Goal: Task Accomplishment & Management: Use online tool/utility

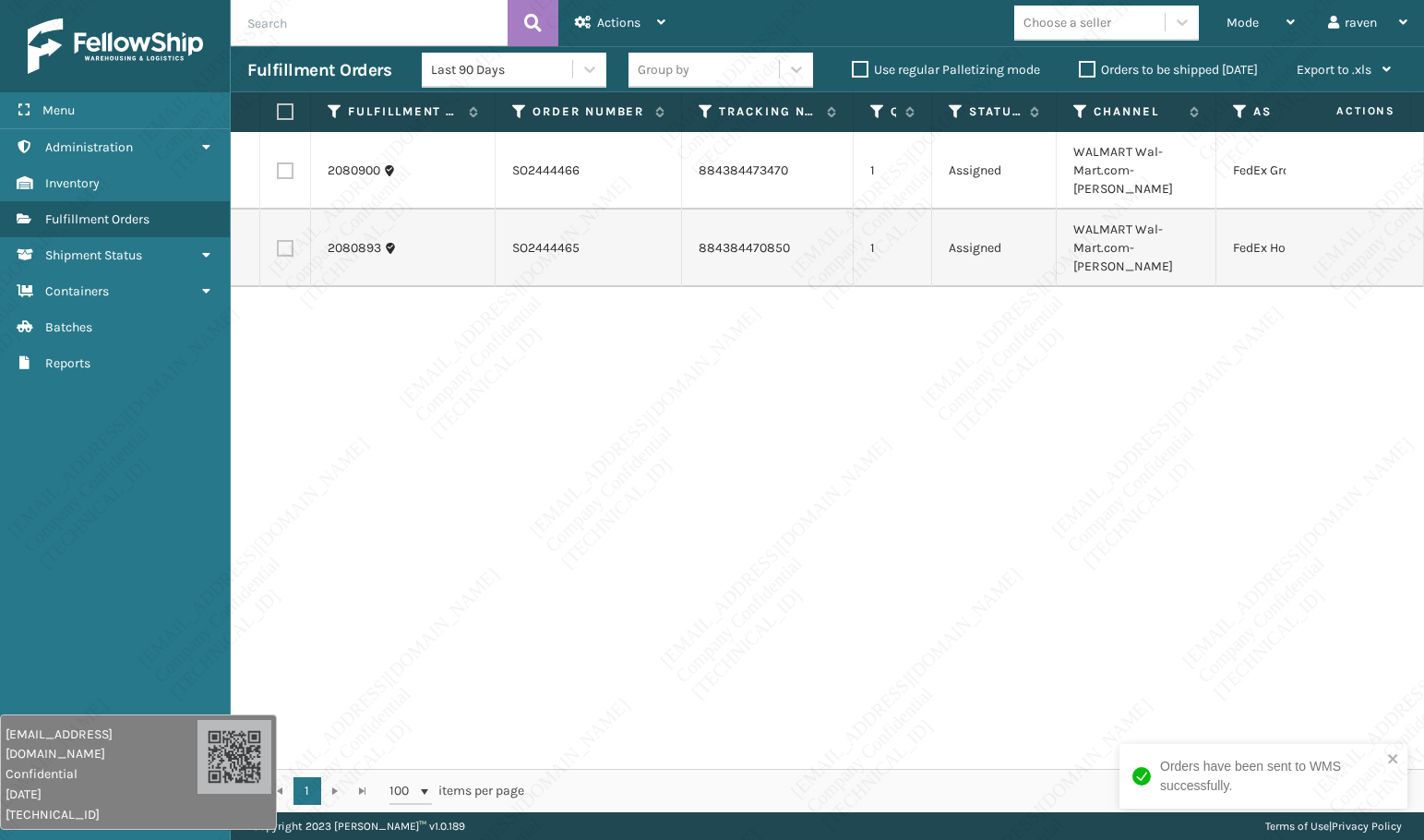
click at [1207, 391] on div "2080900 SO2444466 884384473470 1 Assigned WALMART Wal-Mart.com-[PERSON_NAME] Fe…" at bounding box center [827, 451] width 1193 height 637
click at [1247, 25] on span "Mode" at bounding box center [1243, 23] width 32 height 16
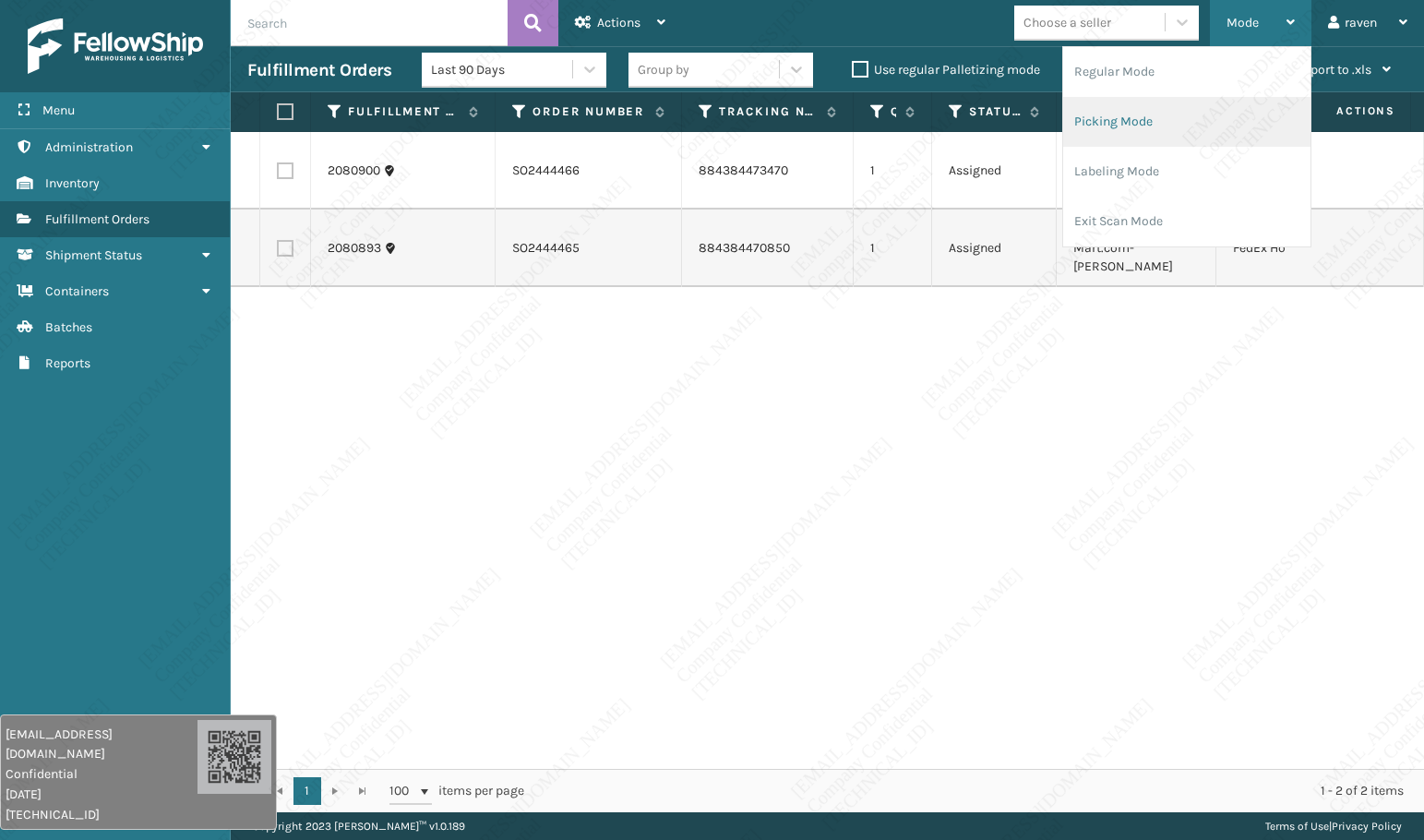
click at [1174, 125] on li "Picking Mode" at bounding box center [1187, 122] width 248 height 50
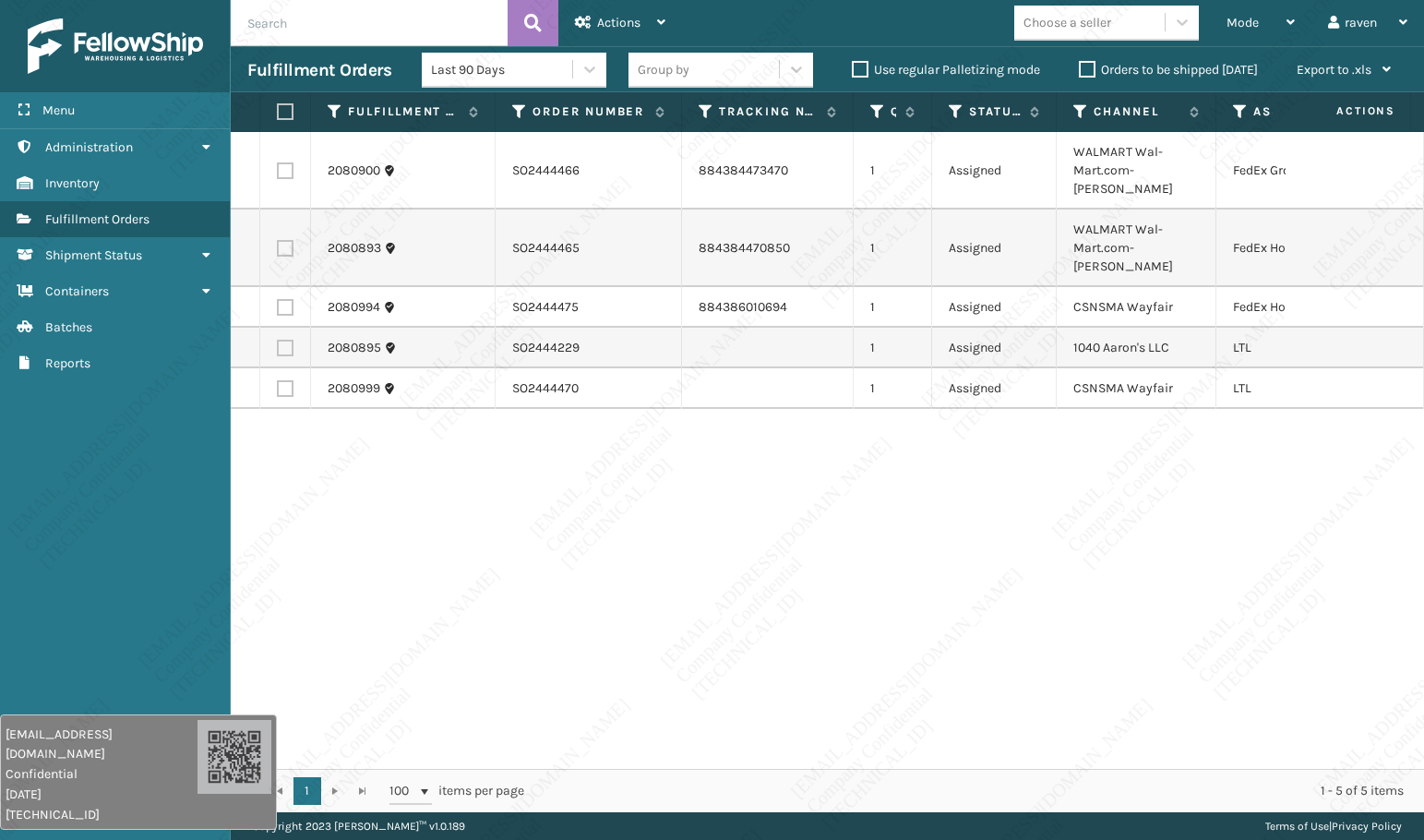
click at [284, 339] on label at bounding box center [285, 348] width 17 height 17
click at [278, 339] on input "checkbox" at bounding box center [277, 345] width 1 height 12
checkbox input "true"
click at [622, 17] on span "Actions" at bounding box center [619, 23] width 43 height 16
copy td "1040 Aaron's LLC"
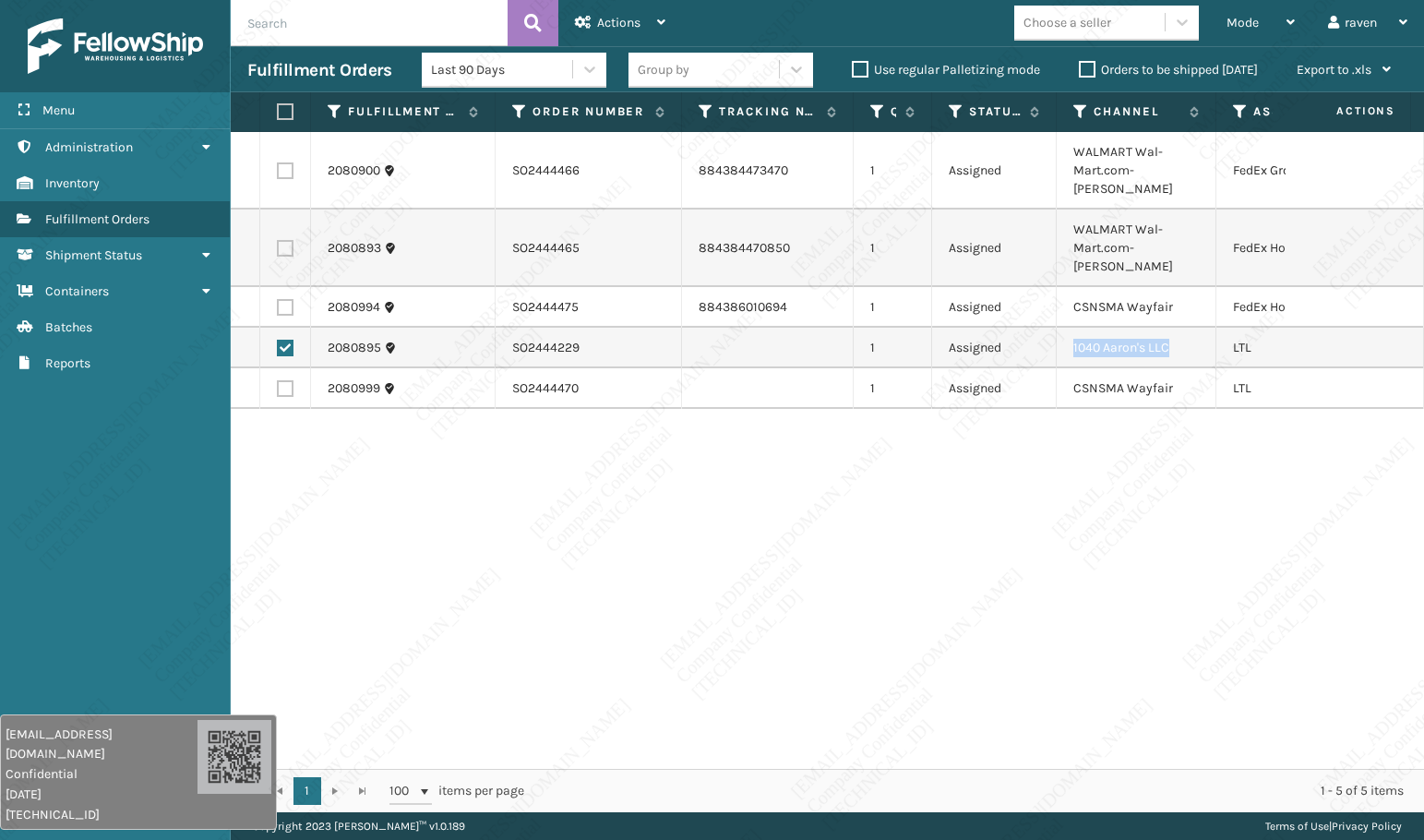
drag, startPoint x: 1186, startPoint y: 312, endPoint x: 1075, endPoint y: 310, distance: 111.0
click at [1075, 328] on td "1040 Aaron's LLC" at bounding box center [1136, 348] width 160 height 41
click at [609, 13] on div "Actions" at bounding box center [620, 23] width 91 height 46
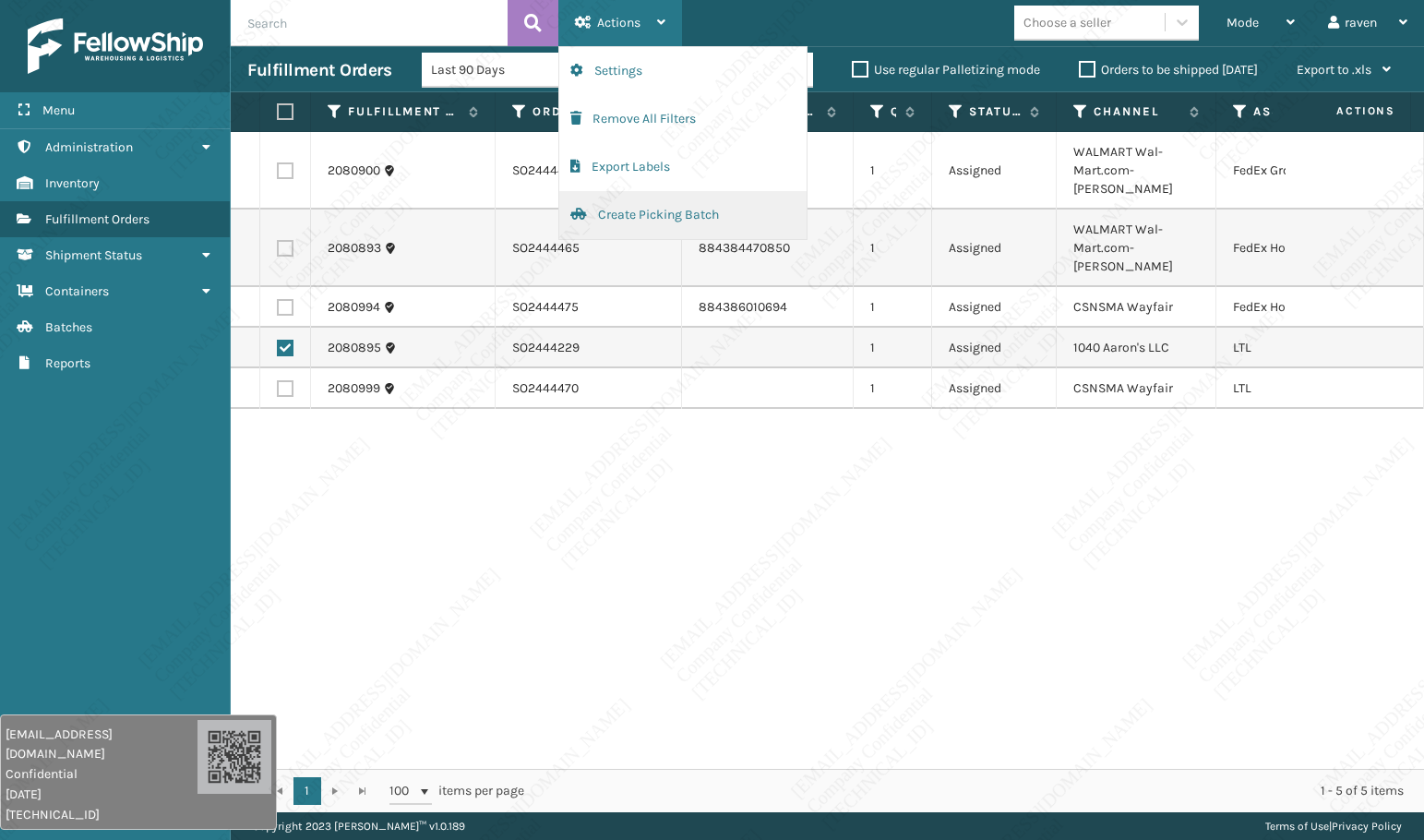
click at [625, 216] on button "Create Picking Batch" at bounding box center [683, 214] width 248 height 48
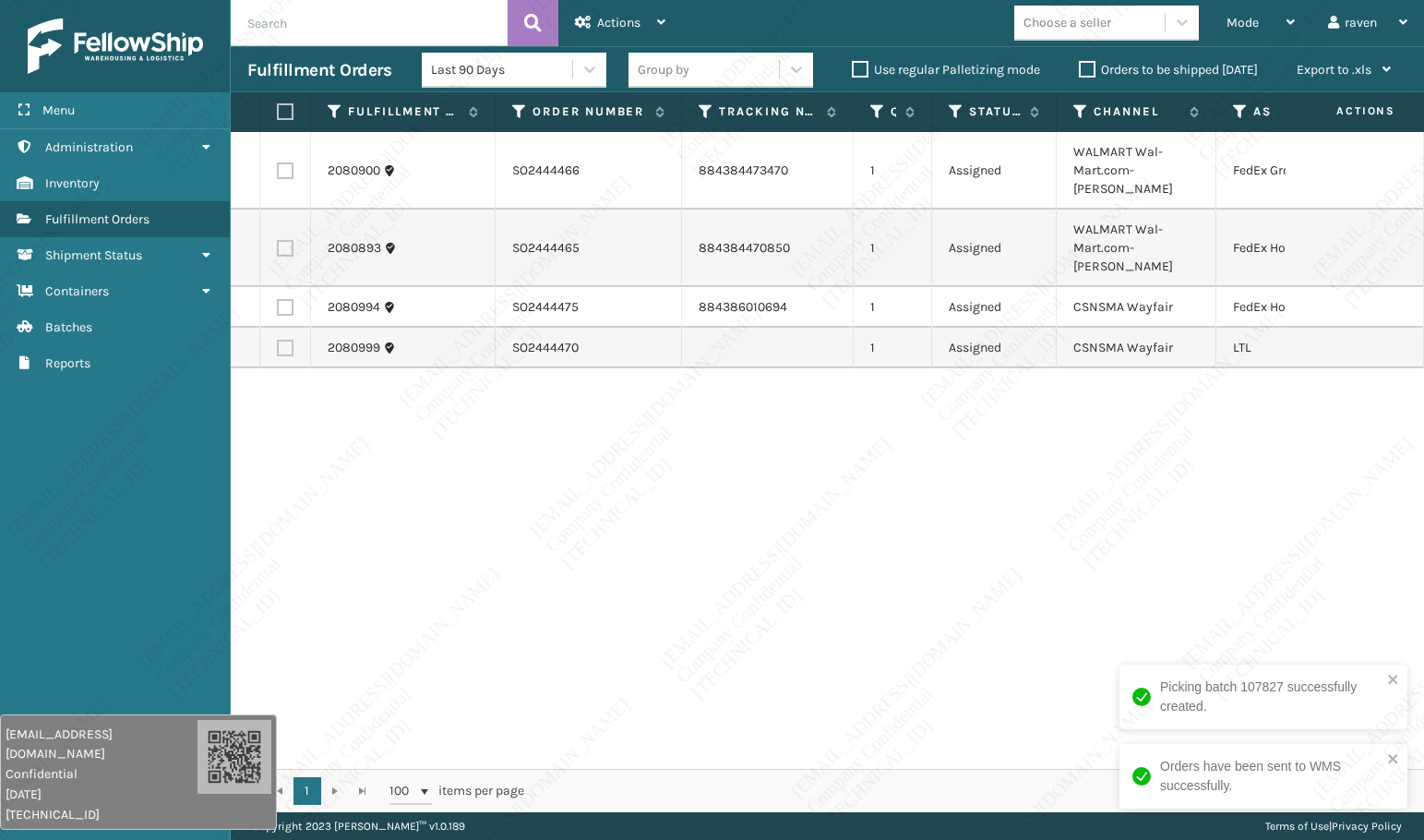
click at [1114, 399] on div "2080900 SO2444466 884384473470 1 Assigned WALMART Wal-Mart.com-[PERSON_NAME] Fe…" at bounding box center [827, 451] width 1193 height 637
click at [288, 339] on label at bounding box center [285, 348] width 17 height 17
click at [278, 339] on input "checkbox" at bounding box center [277, 345] width 1 height 12
checkbox input "true"
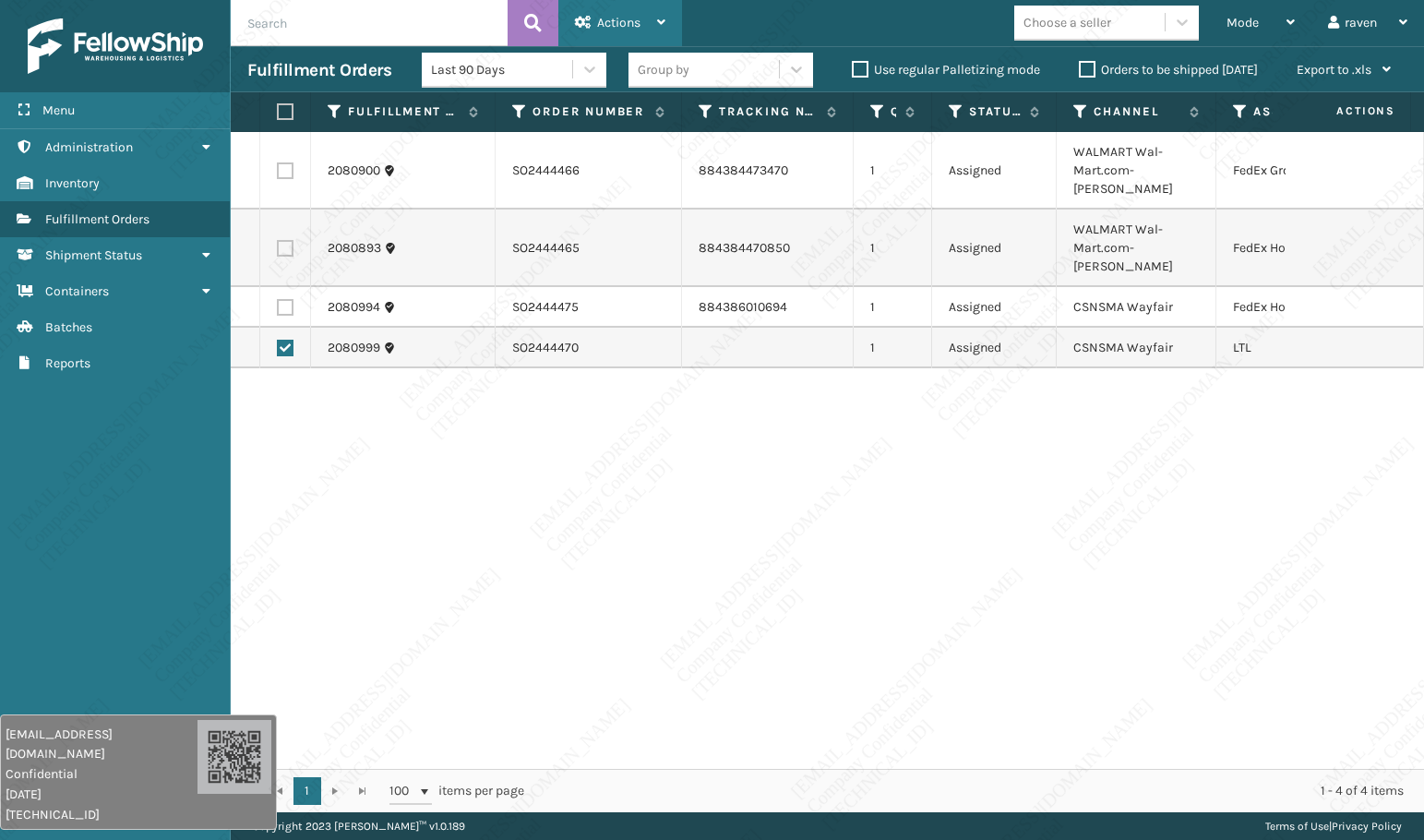
click at [606, 18] on span "Actions" at bounding box center [619, 23] width 43 height 16
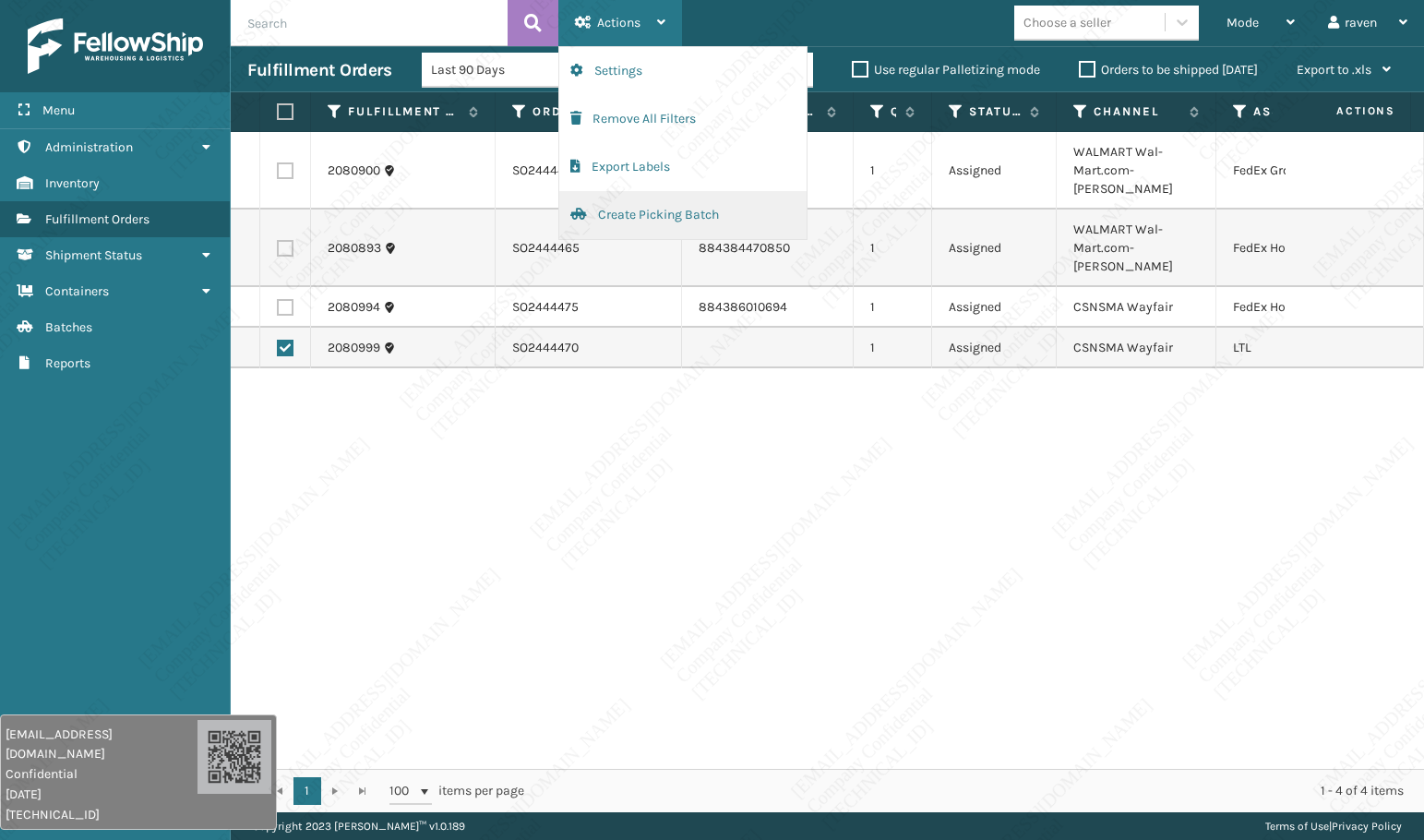
click at [643, 207] on button "Create Picking Batch" at bounding box center [683, 214] width 248 height 48
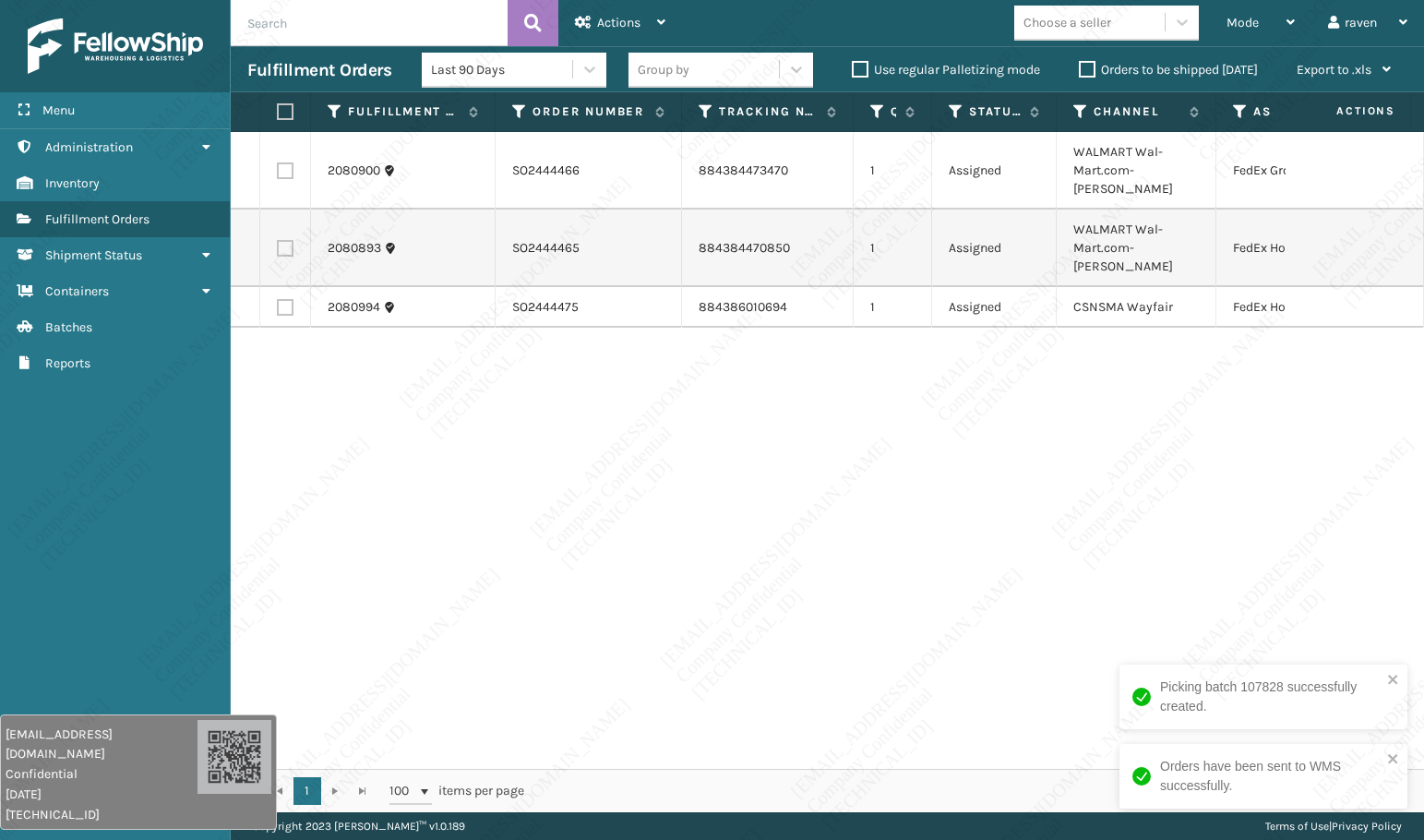
click at [884, 373] on div "2080900 SO2444466 884384473470 1 Assigned WALMART Wal-Mart.com-[PERSON_NAME] Fe…" at bounding box center [827, 451] width 1193 height 637
click at [1240, 8] on div "Mode" at bounding box center [1261, 23] width 68 height 46
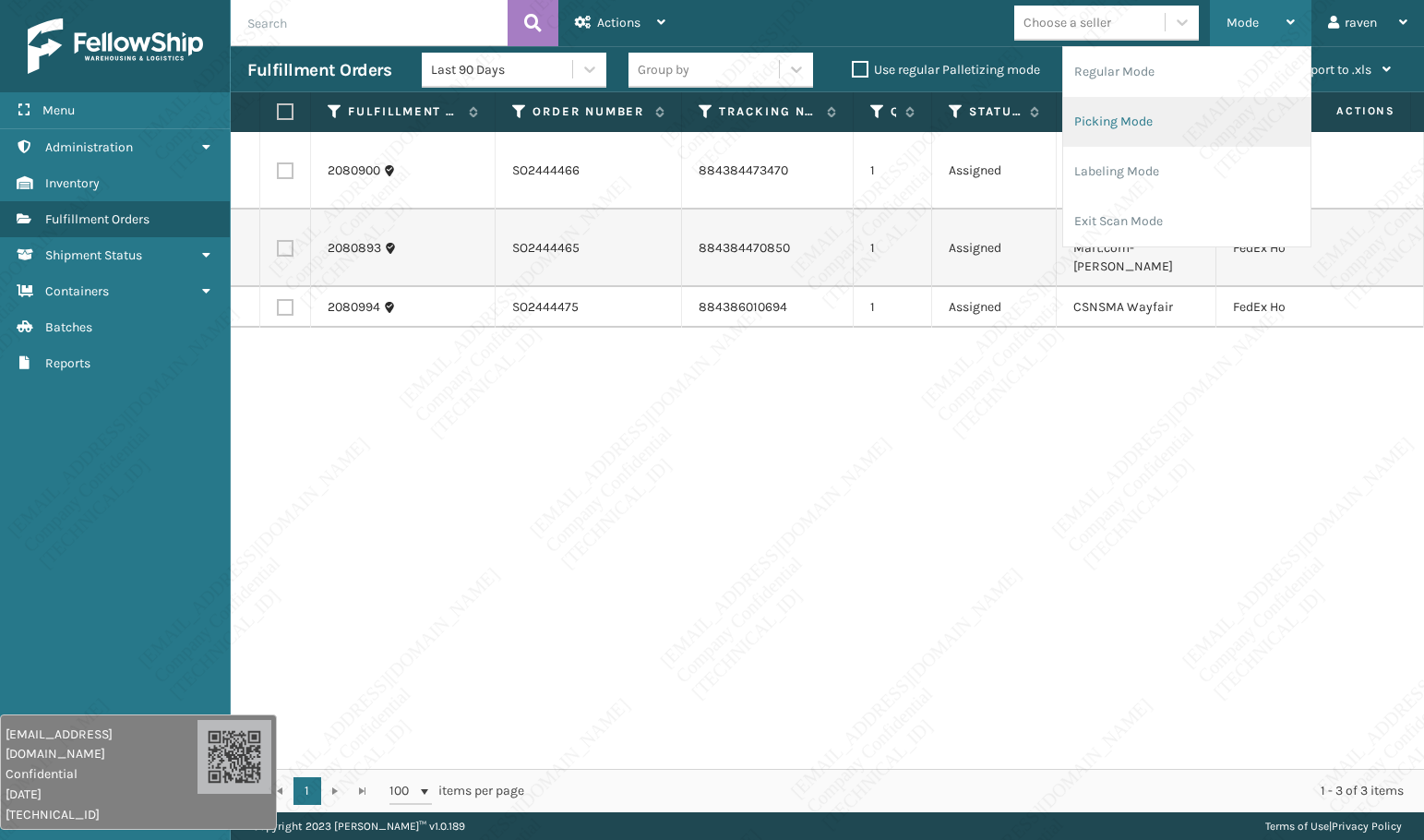
click at [1190, 109] on li "Picking Mode" at bounding box center [1187, 122] width 248 height 50
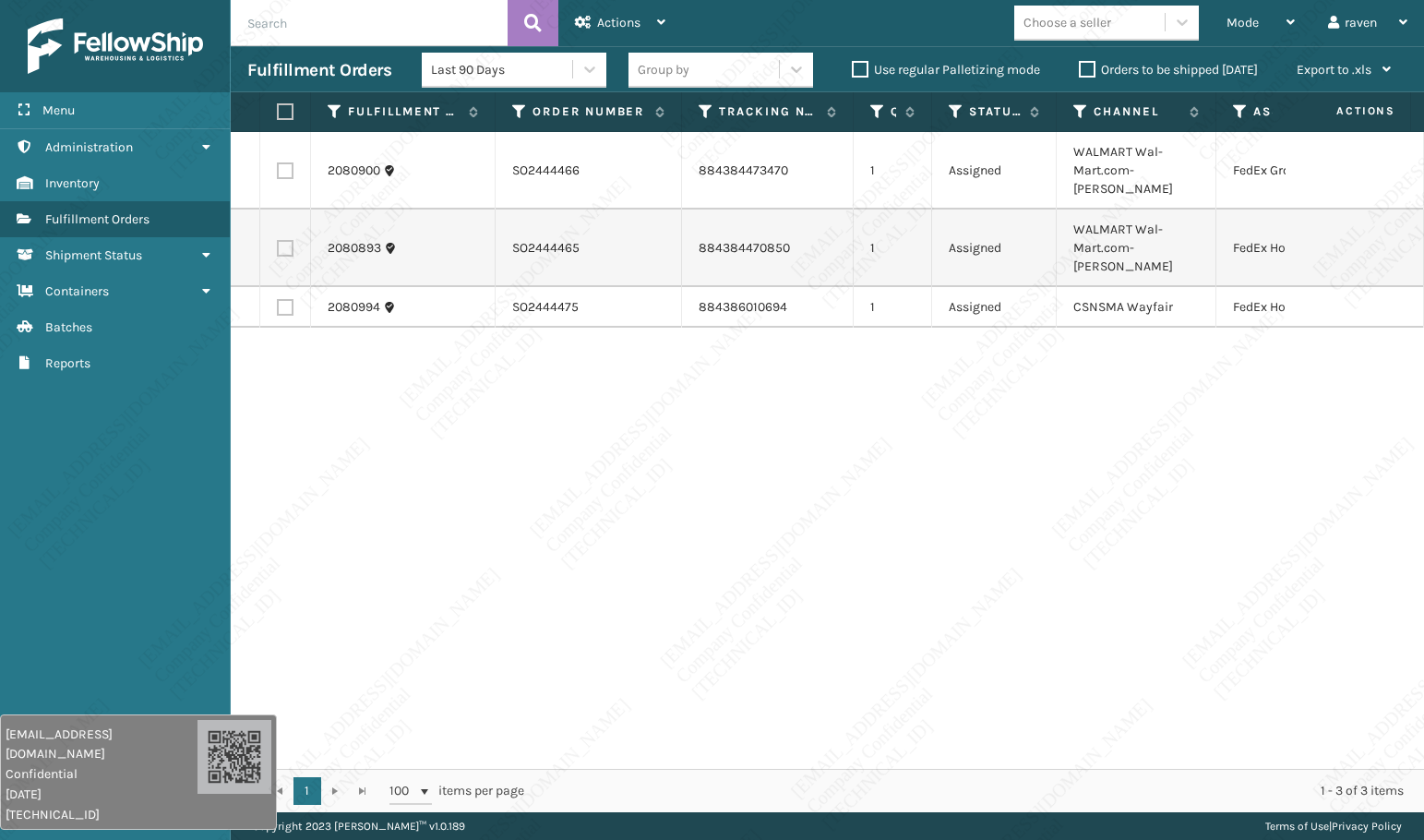
click at [1103, 492] on div "2080900 SO2444466 884384473470 1 Assigned WALMART Wal-Mart.com-[PERSON_NAME] Fe…" at bounding box center [827, 451] width 1193 height 637
click at [821, 530] on div "2080900 SO2444466 884384473470 1 Assigned WALMART Wal-Mart.com-[PERSON_NAME] Fe…" at bounding box center [827, 451] width 1193 height 637
click at [555, 452] on div "2080900 SO2444466 884384473470 1 Assigned WALMART Wal-Mart.com-[PERSON_NAME] Fe…" at bounding box center [827, 451] width 1193 height 637
click at [1248, 26] on span "Mode" at bounding box center [1243, 23] width 32 height 16
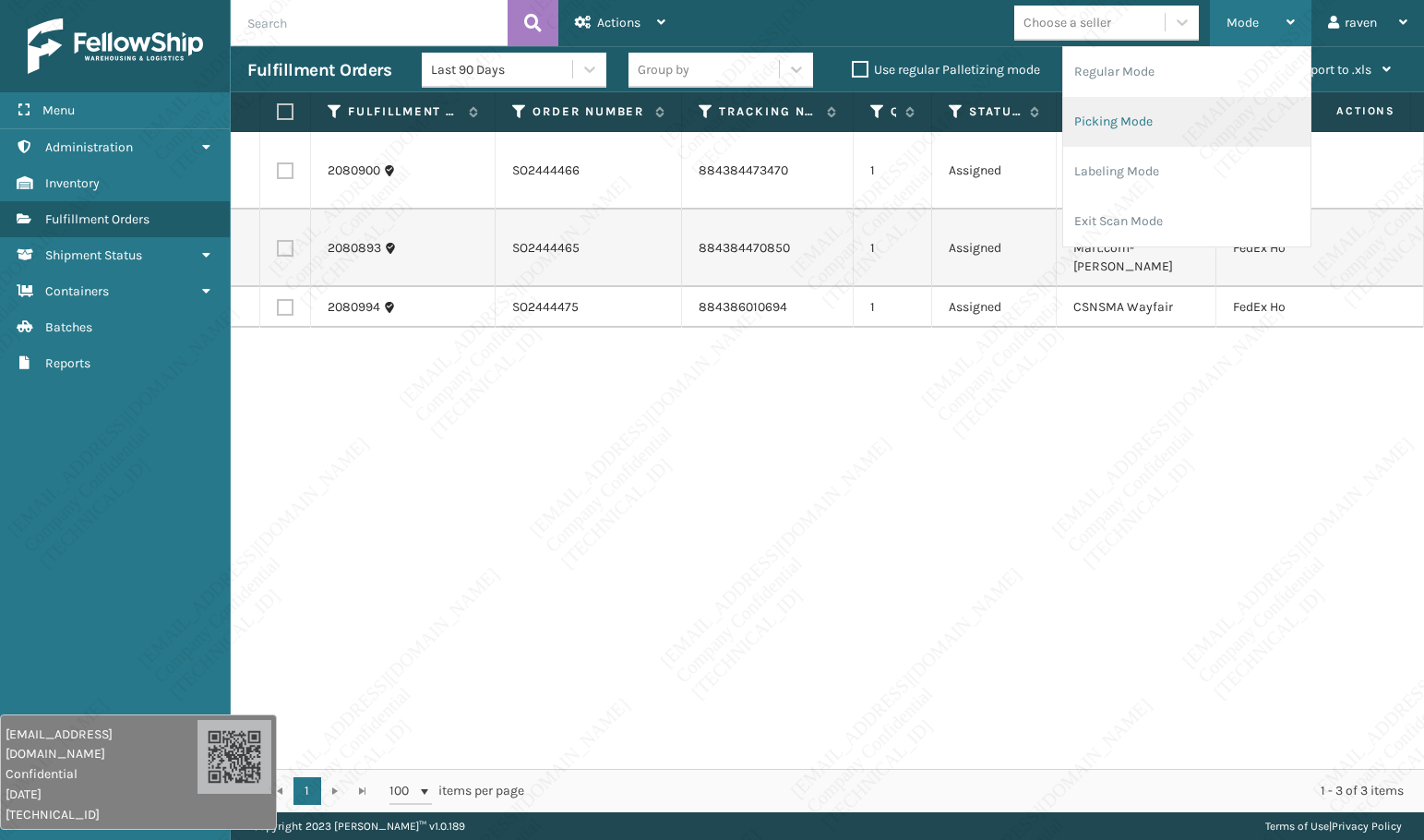
click at [1209, 113] on li "Picking Mode" at bounding box center [1187, 122] width 248 height 50
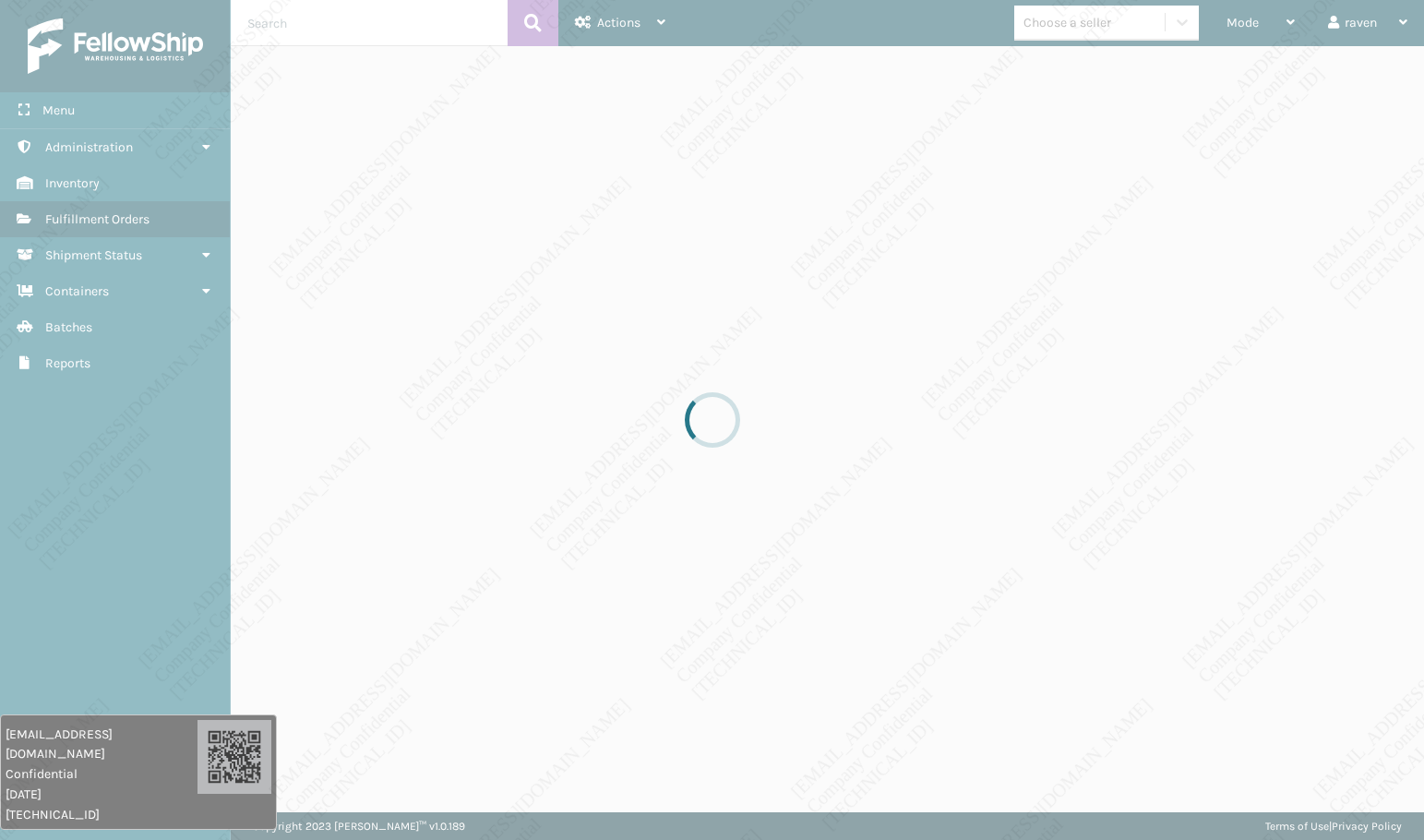
click at [1104, 438] on div at bounding box center [712, 420] width 1424 height 840
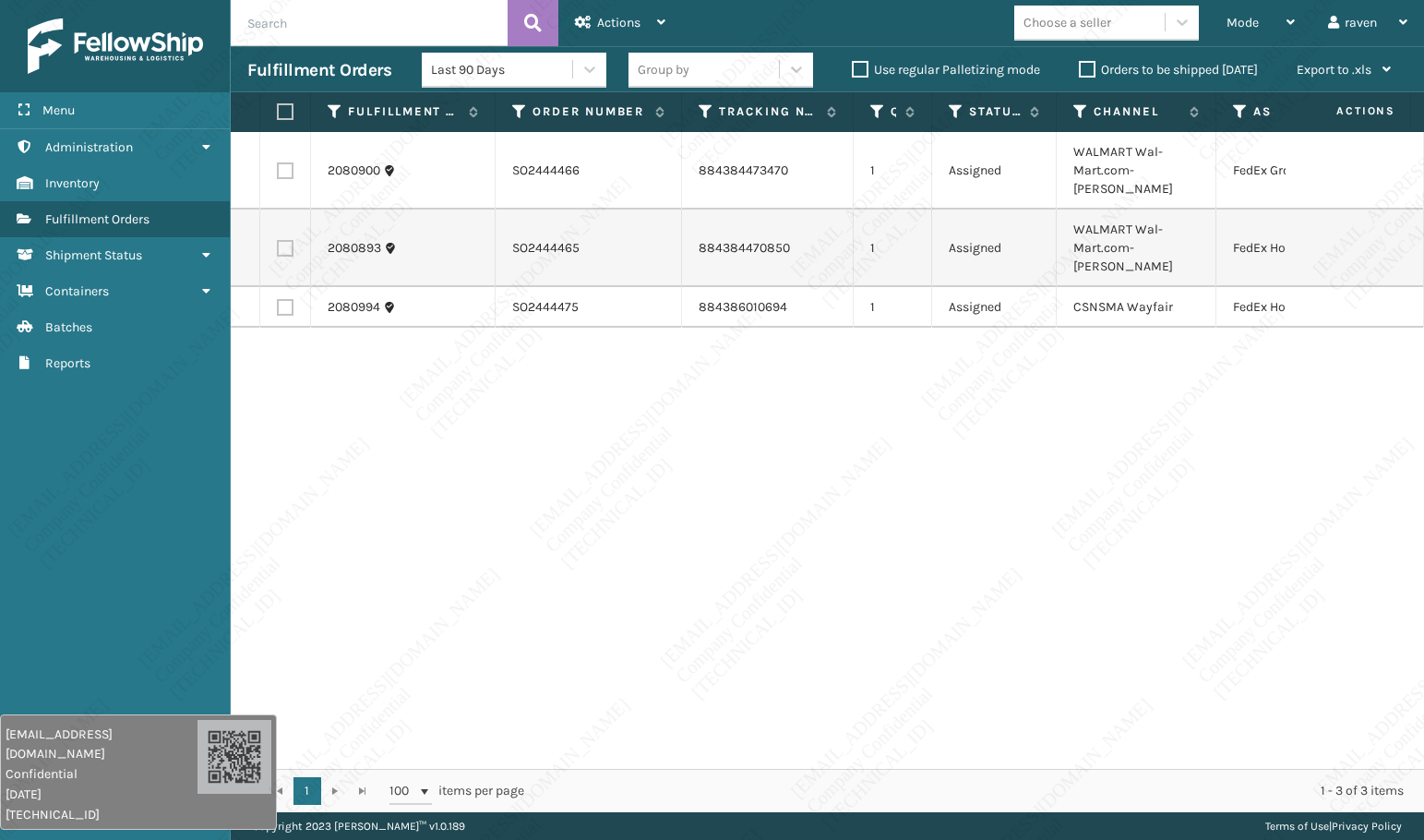
click at [961, 595] on div "2080900 SO2444466 884384473470 1 Assigned WALMART Wal-Mart.com-[PERSON_NAME] Fe…" at bounding box center [827, 451] width 1193 height 637
drag, startPoint x: 112, startPoint y: 514, endPoint x: 109, endPoint y: 207, distance: 307.0
click at [112, 504] on div "Menu Containers Administration Containers Inventory Containers Fulfillment Orde…" at bounding box center [115, 420] width 231 height 840
click at [297, 34] on input "text" at bounding box center [369, 23] width 277 height 46
click at [1259, 27] on div "Mode" at bounding box center [1261, 23] width 68 height 46
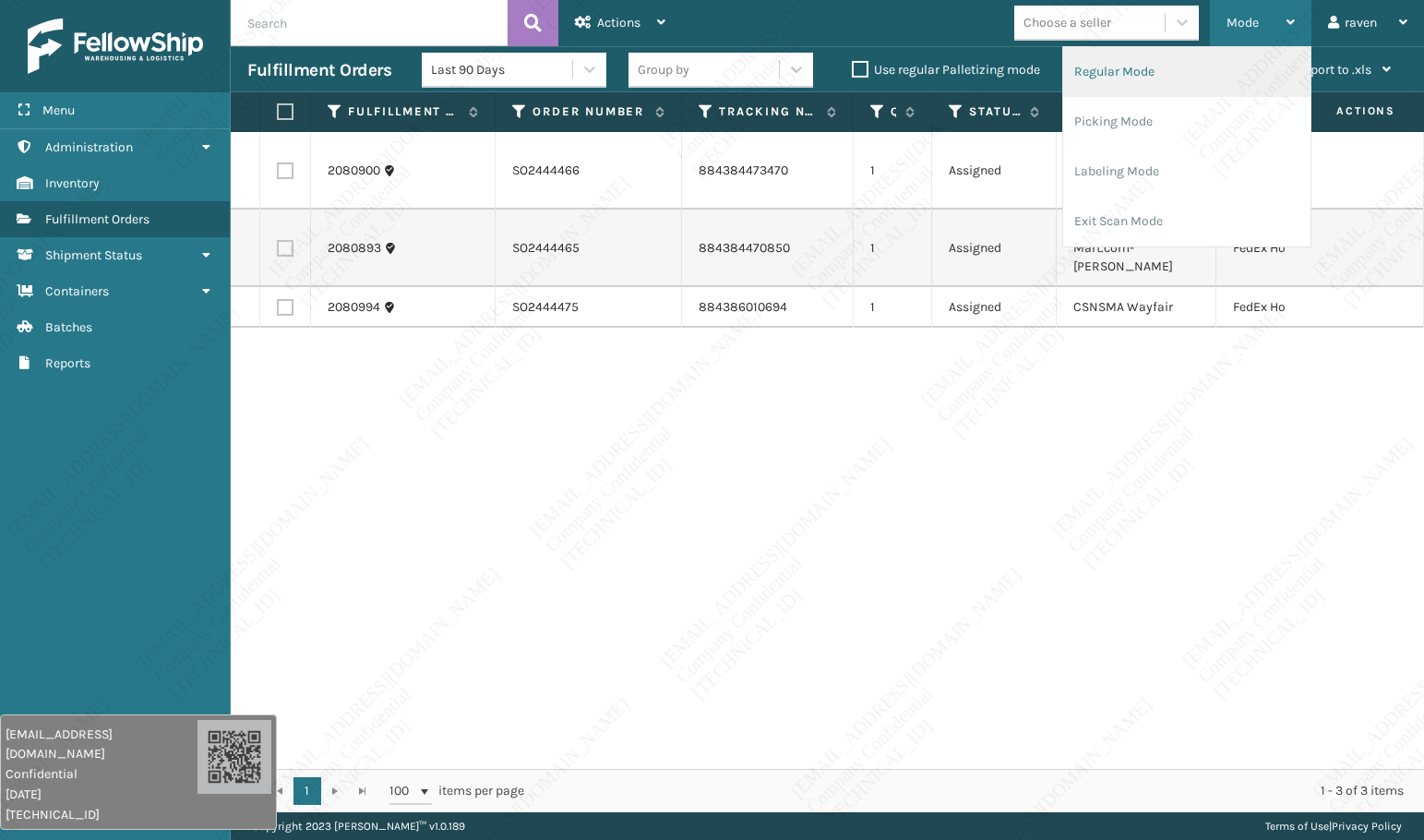
click at [1135, 66] on li "Regular Mode" at bounding box center [1187, 72] width 248 height 50
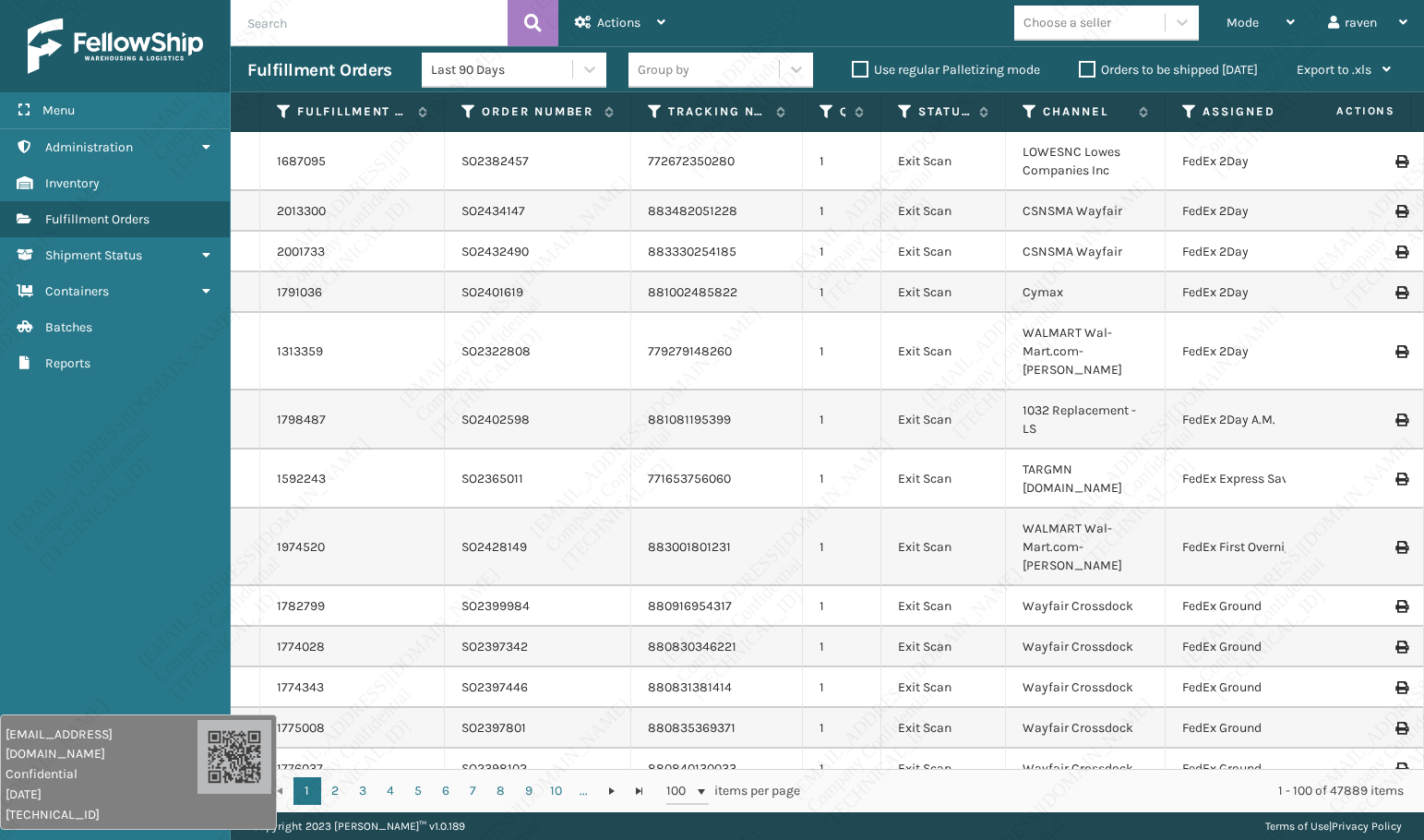
click at [336, 43] on input "text" at bounding box center [369, 23] width 277 height 46
paste input "SO2443236"
type input "SO2443236"
click at [519, 27] on button at bounding box center [533, 23] width 51 height 46
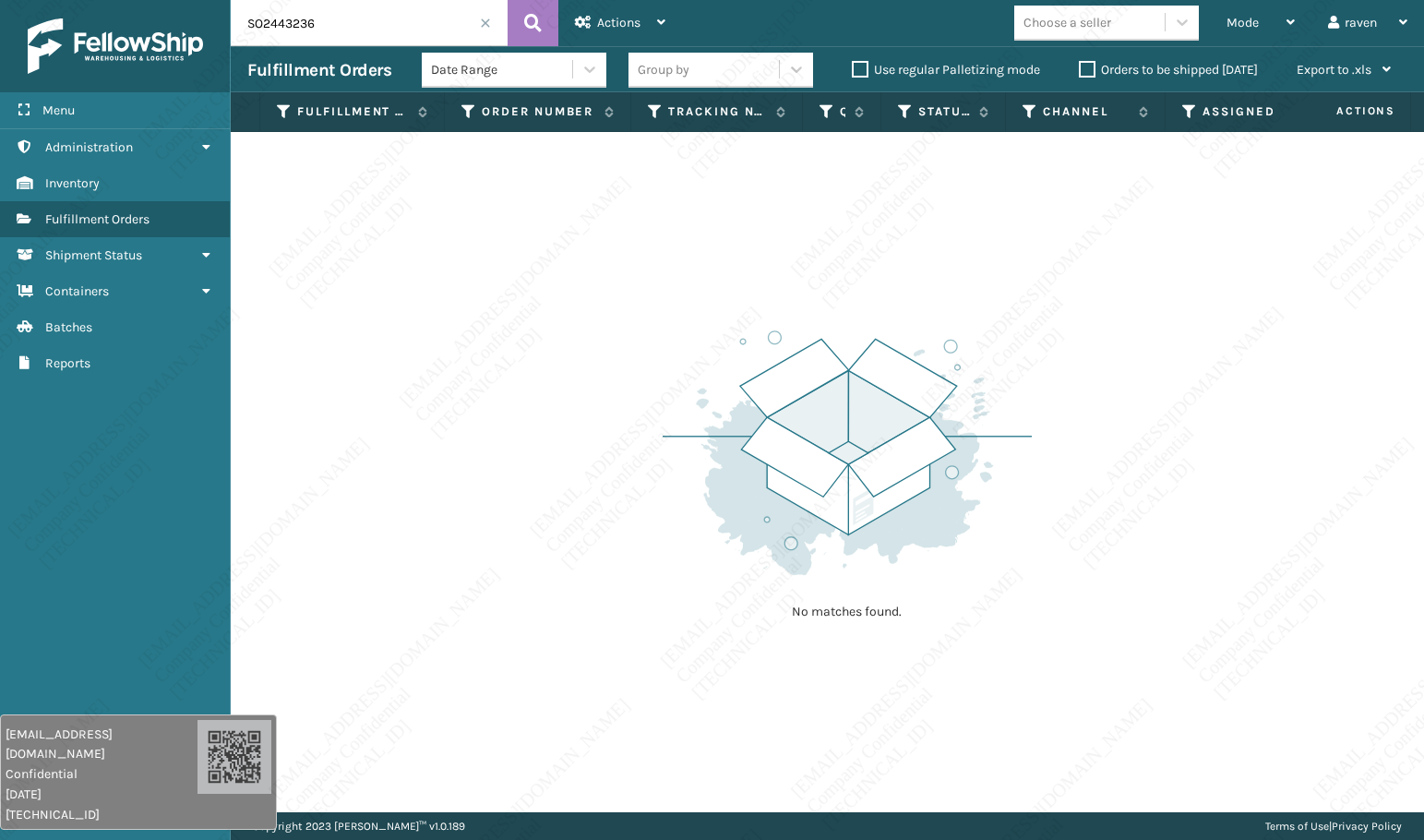
click at [493, 22] on input "SO2443236" at bounding box center [369, 23] width 277 height 46
click at [480, 24] on span at bounding box center [486, 24] width 11 height 11
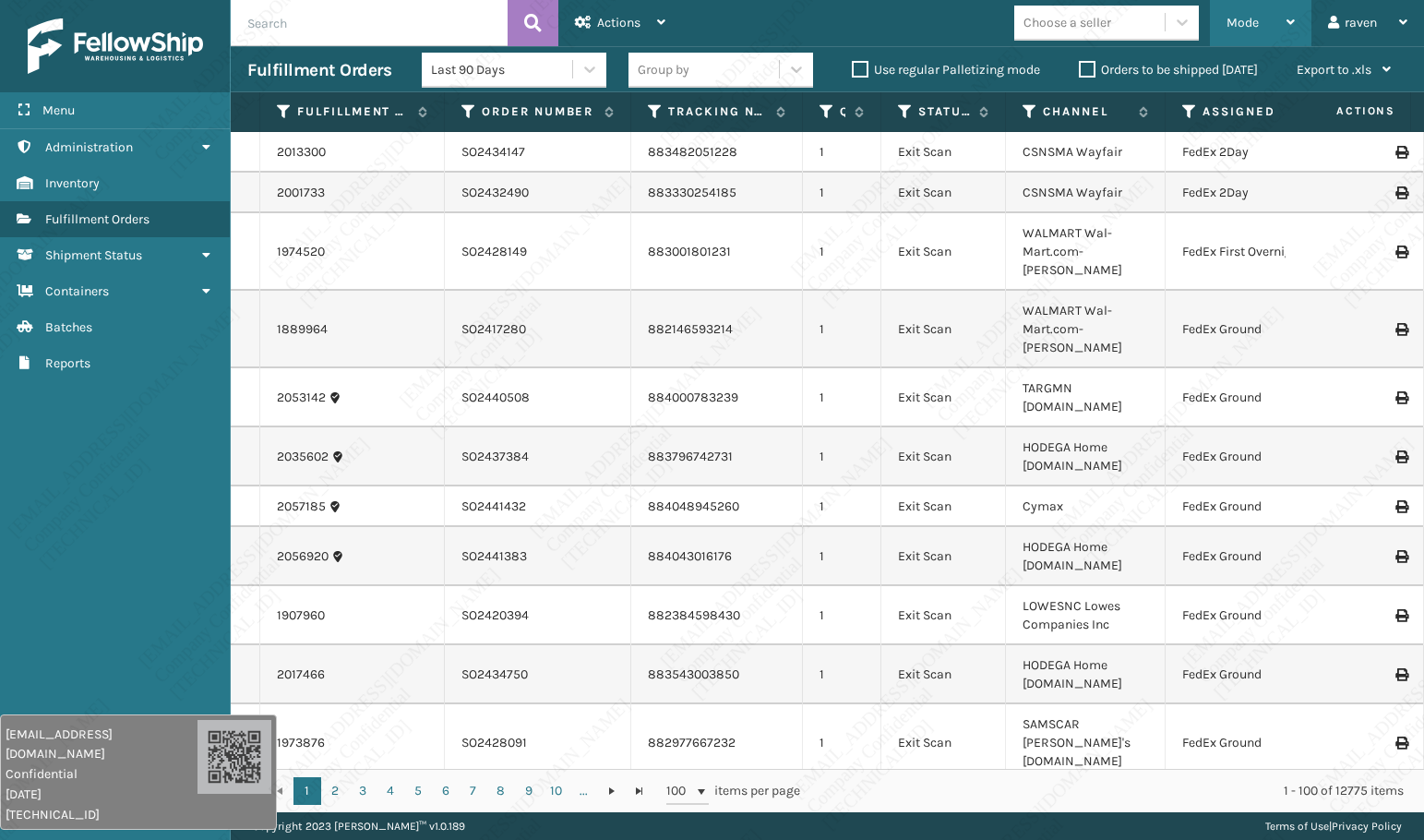
click at [1242, 35] on div "Mode" at bounding box center [1261, 23] width 68 height 46
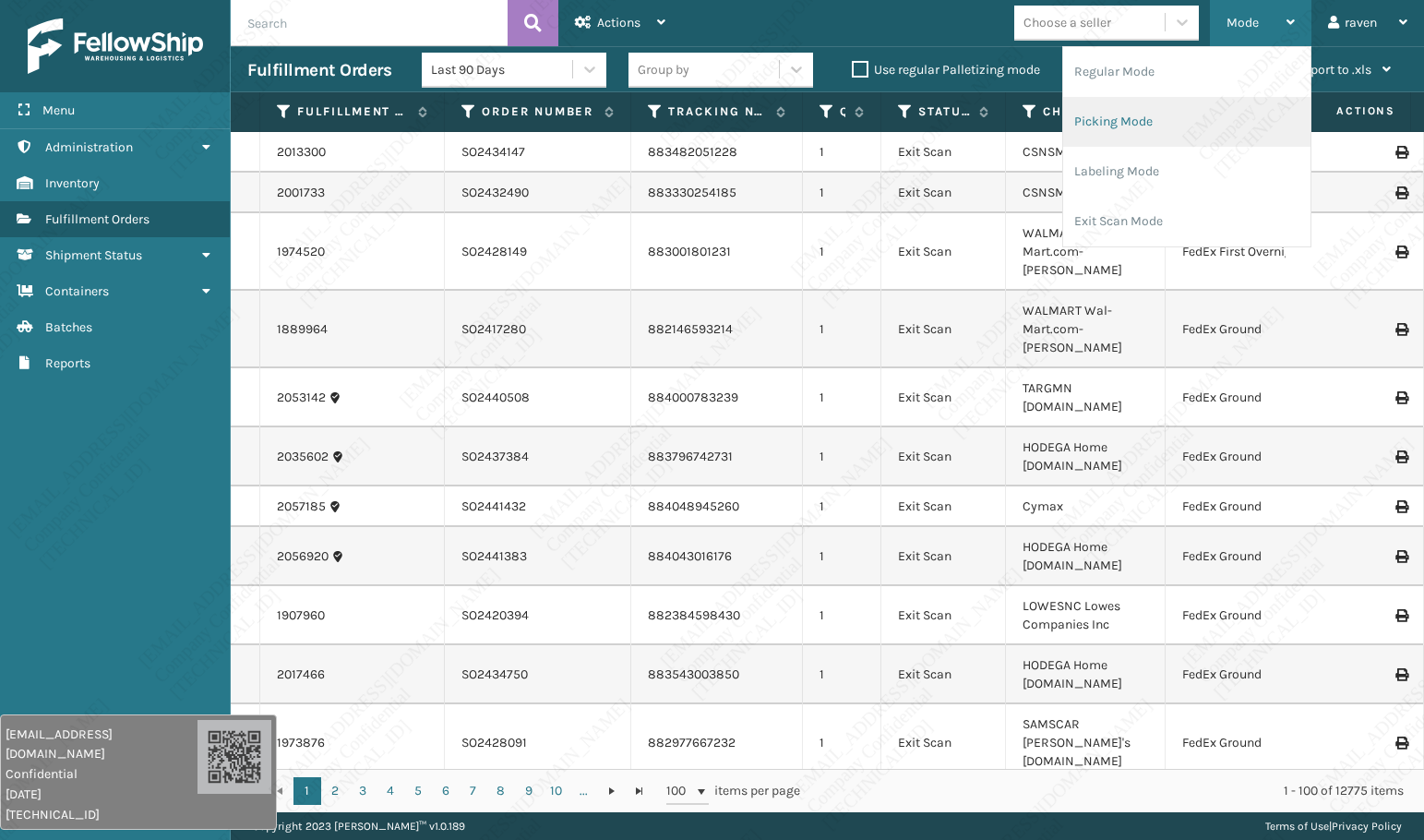
click at [1200, 117] on li "Picking Mode" at bounding box center [1187, 122] width 248 height 50
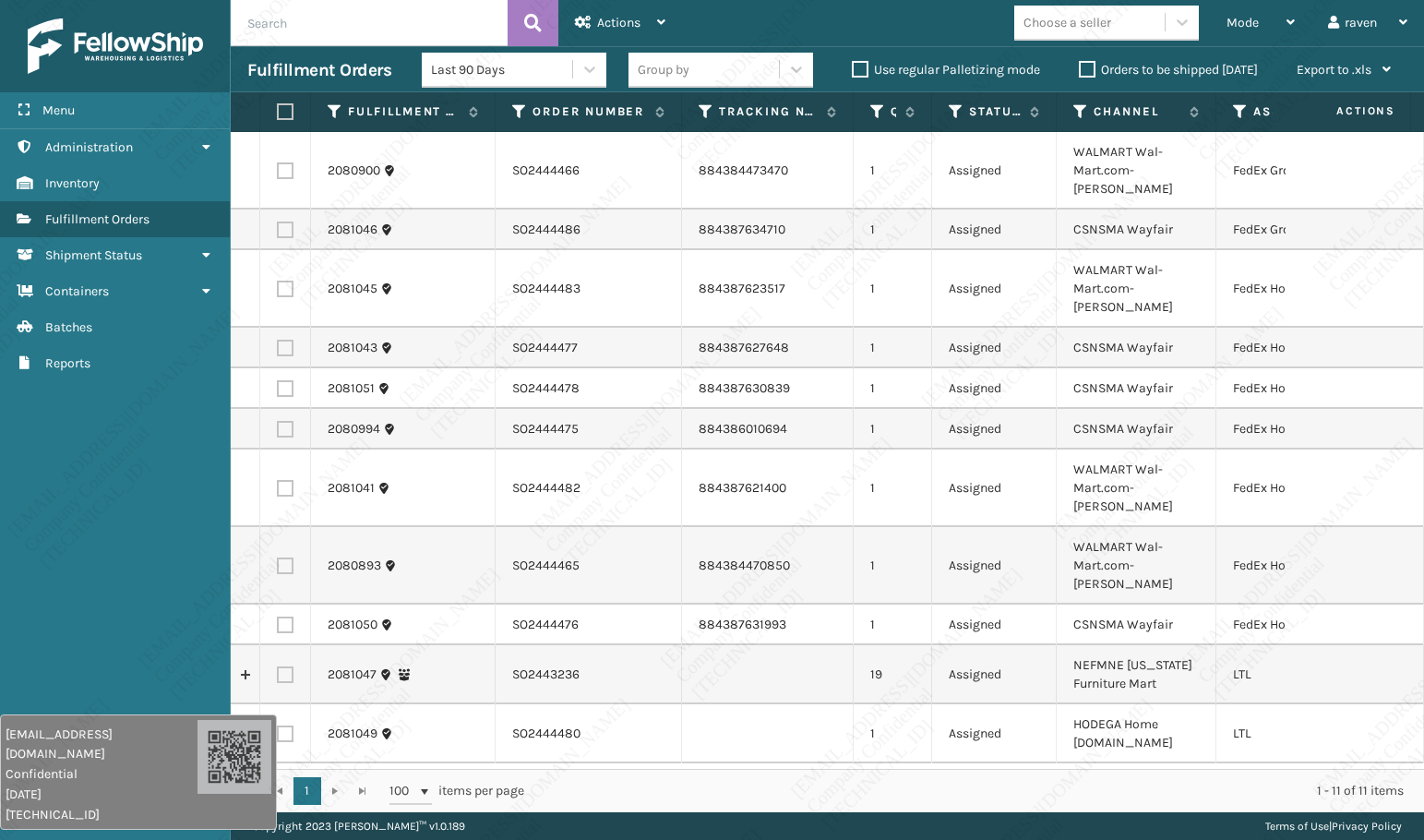
click at [281, 645] on td at bounding box center [285, 675] width 51 height 60
click at [283, 666] on label at bounding box center [285, 675] width 17 height 17
click at [278, 666] on input "checkbox" at bounding box center [277, 672] width 1 height 12
checkbox input "true"
click at [886, 36] on div "Mode Regular Mode Picking Mode Labeling Mode Exit Scan Mode Choose a seller rav…" at bounding box center [1053, 23] width 742 height 46
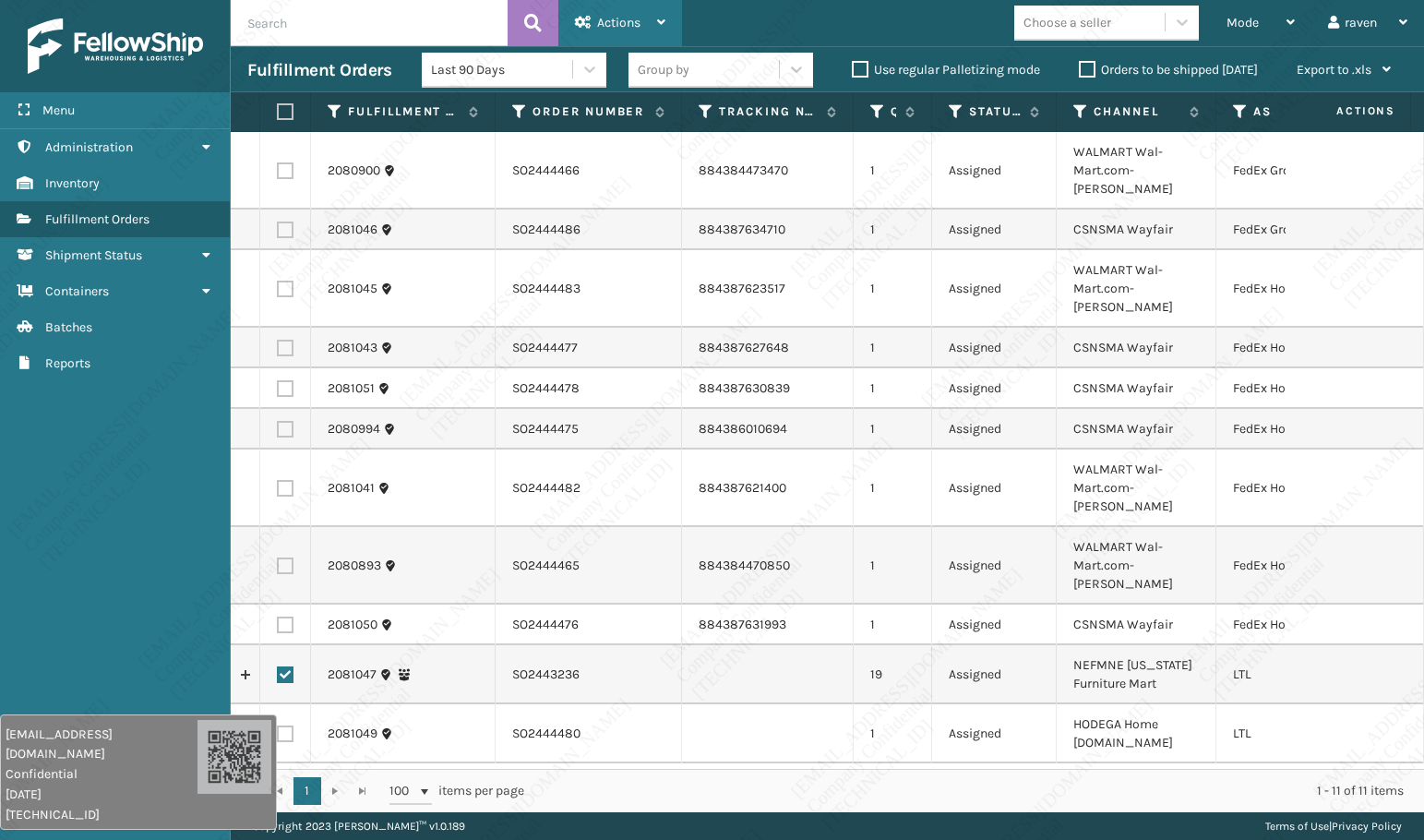
click at [634, 26] on span "Actions" at bounding box center [619, 23] width 43 height 16
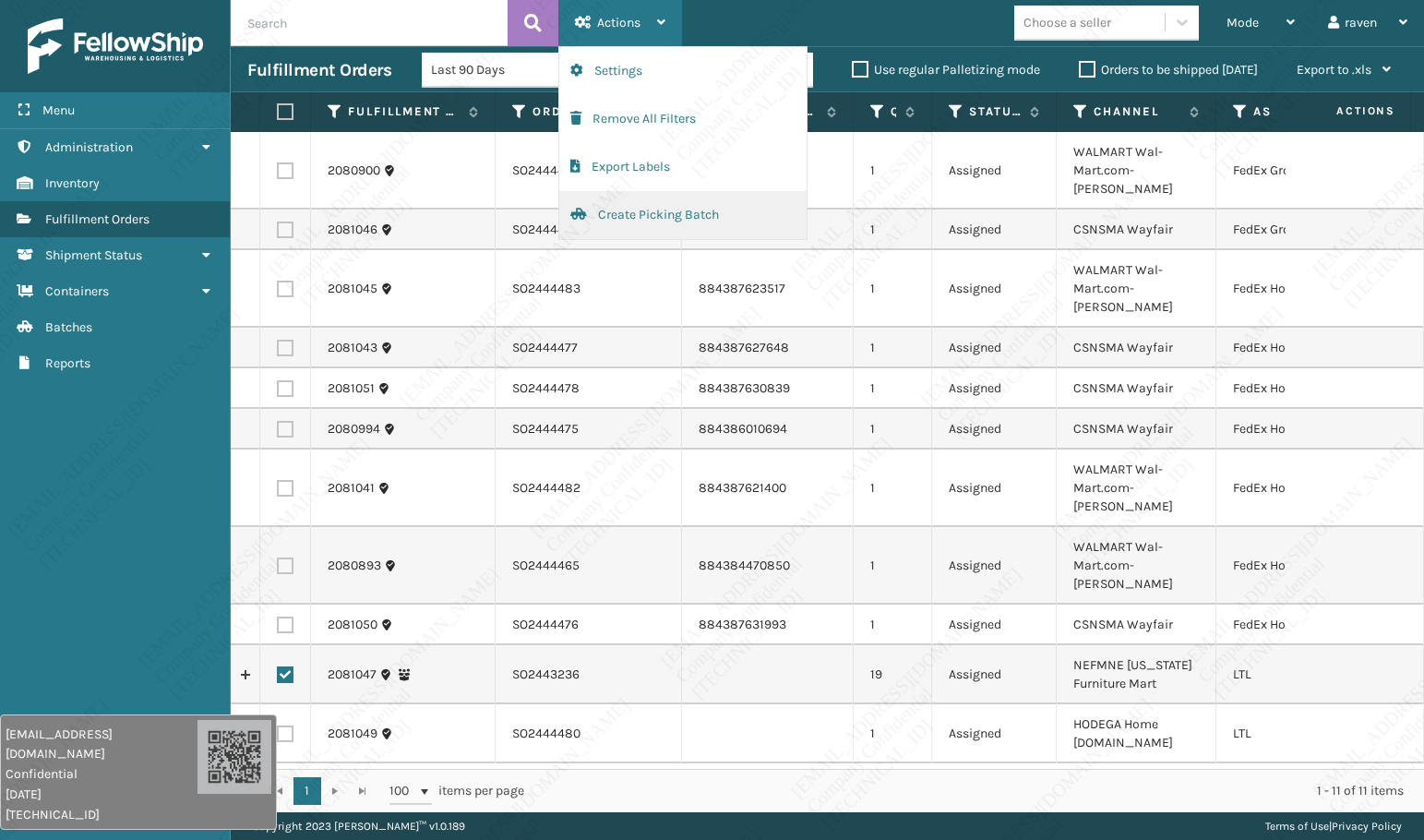
click at [675, 205] on button "Create Picking Batch" at bounding box center [683, 214] width 248 height 48
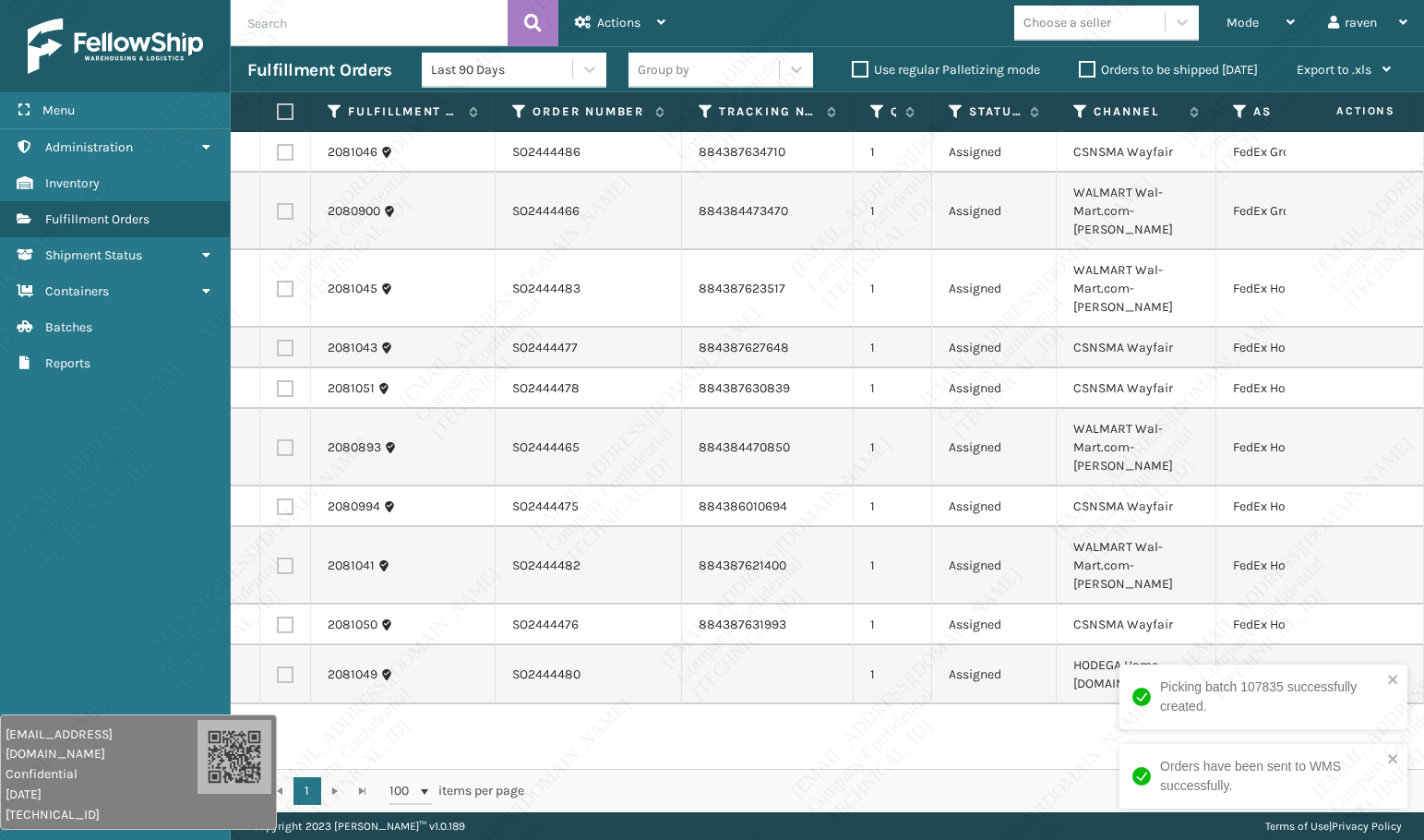
drag, startPoint x: 968, startPoint y: 713, endPoint x: 915, endPoint y: 677, distance: 64.1
click at [964, 711] on div "2081046 SO2444486 884387634710 1 Assigned CSNSMA Wayfair FedEx Ground 2080900 S…" at bounding box center [827, 451] width 1193 height 637
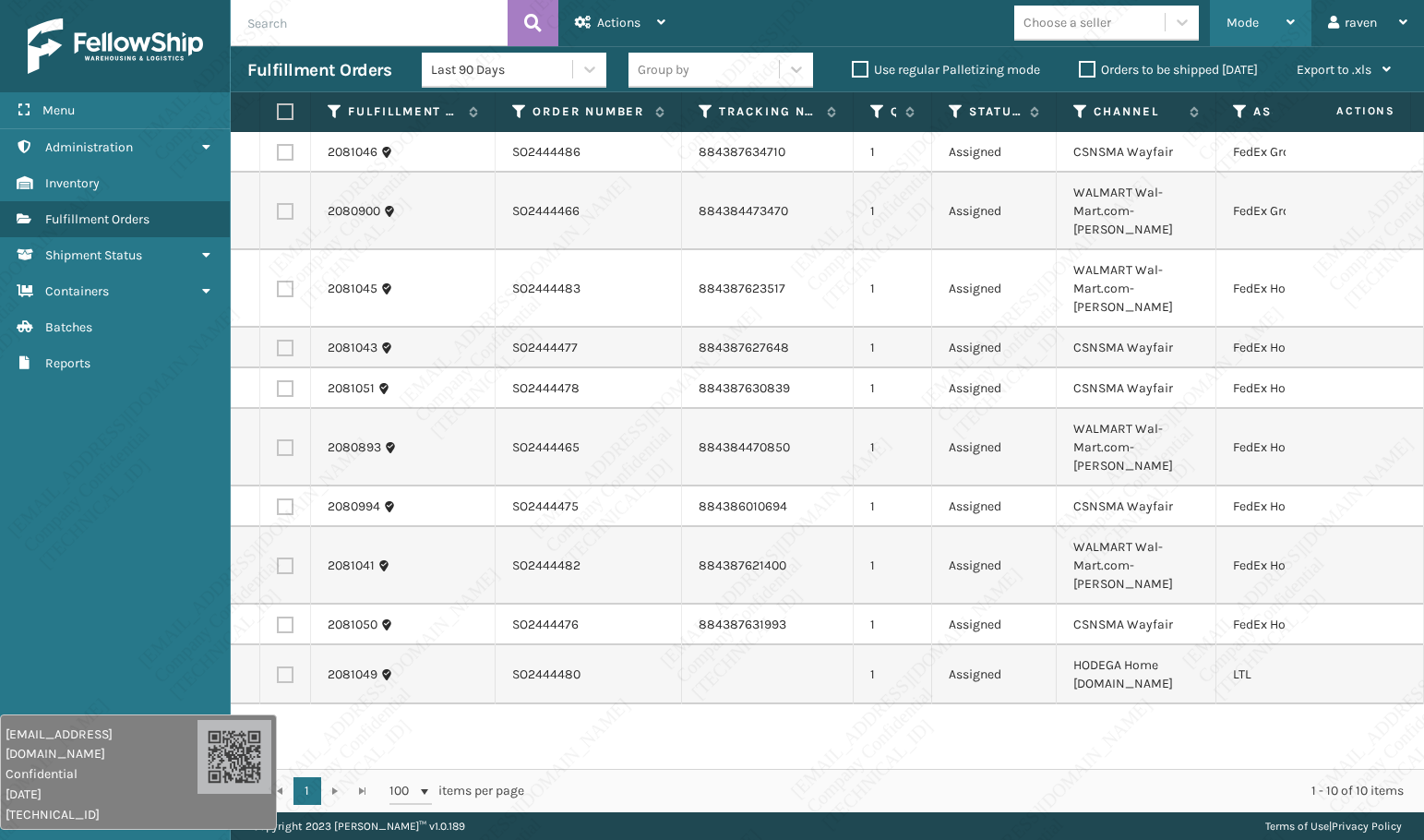
click at [1242, 20] on span "Mode" at bounding box center [1243, 23] width 32 height 16
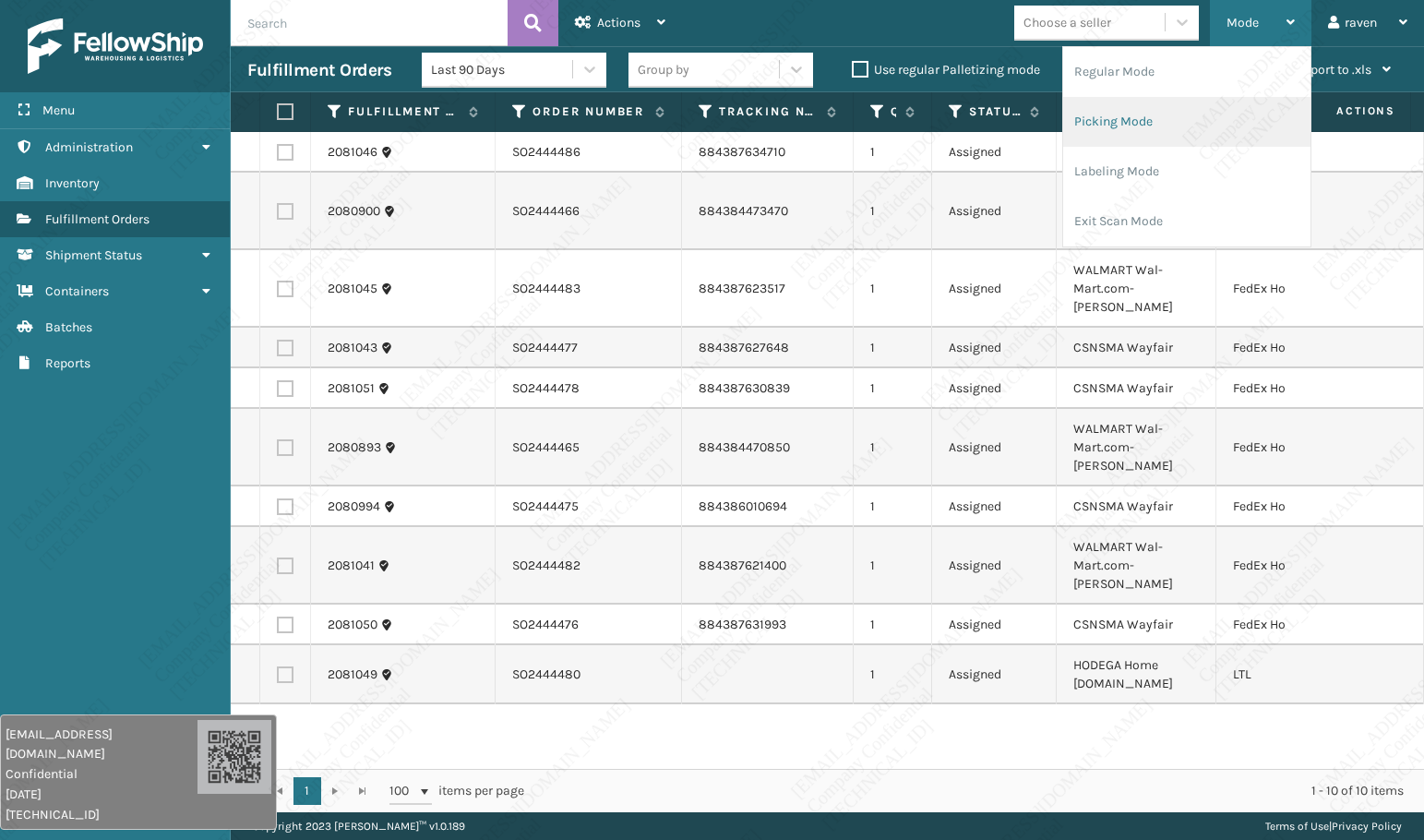
click at [1122, 121] on li "Picking Mode" at bounding box center [1187, 122] width 248 height 50
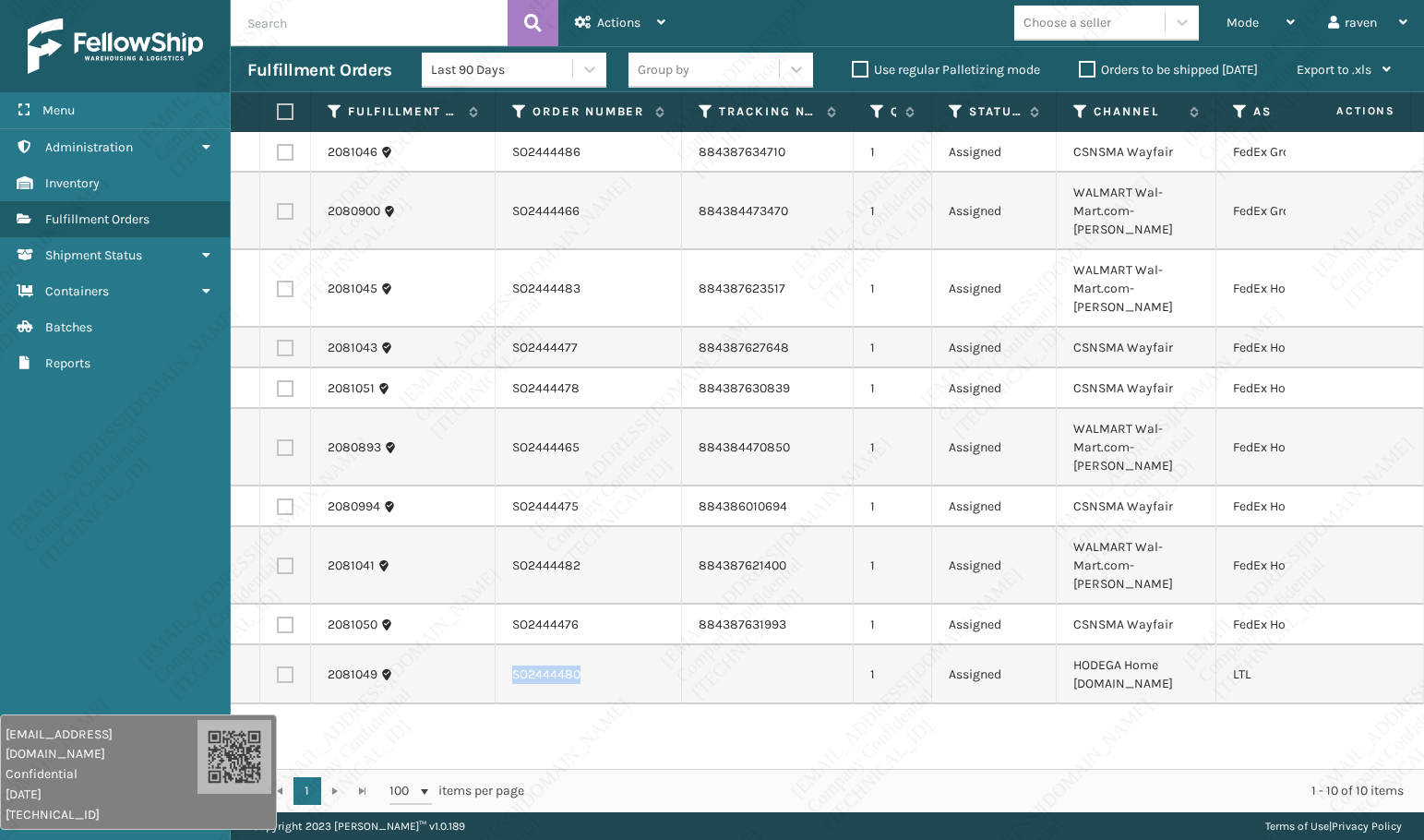
copy td "SO2444480"
drag, startPoint x: 588, startPoint y: 616, endPoint x: 506, endPoint y: 609, distance: 82.3
click at [506, 645] on td "SO2444480" at bounding box center [588, 675] width 186 height 60
click at [783, 731] on div "2081046 SO2444486 884387634710 1 Assigned CSNSMA Wayfair FedEx Ground 2080900 S…" at bounding box center [827, 451] width 1193 height 637
click at [288, 666] on label at bounding box center [285, 675] width 17 height 17
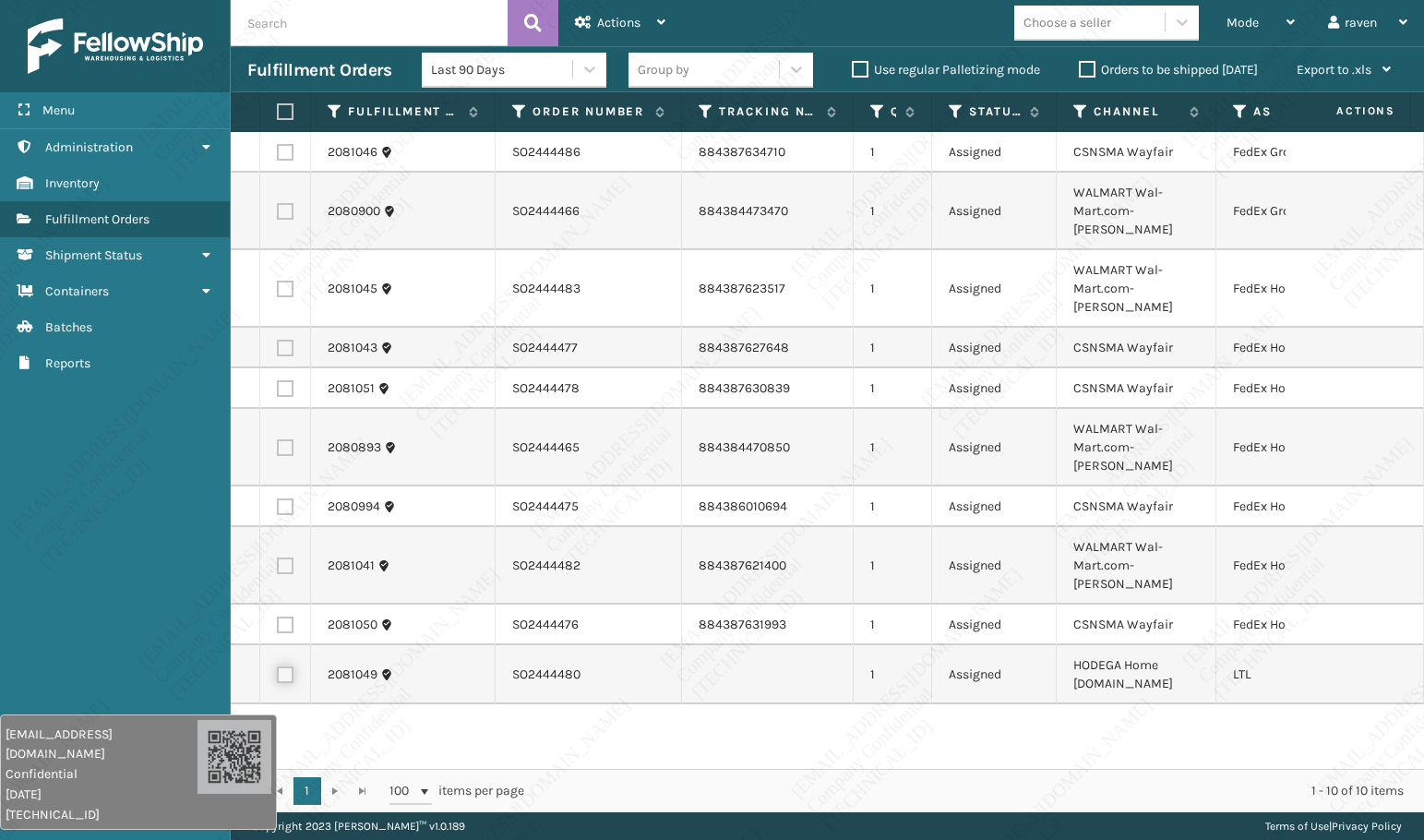
click at [278, 666] on input "checkbox" at bounding box center [277, 672] width 1 height 12
checkbox input "true"
click at [647, 24] on div "Actions" at bounding box center [620, 23] width 91 height 46
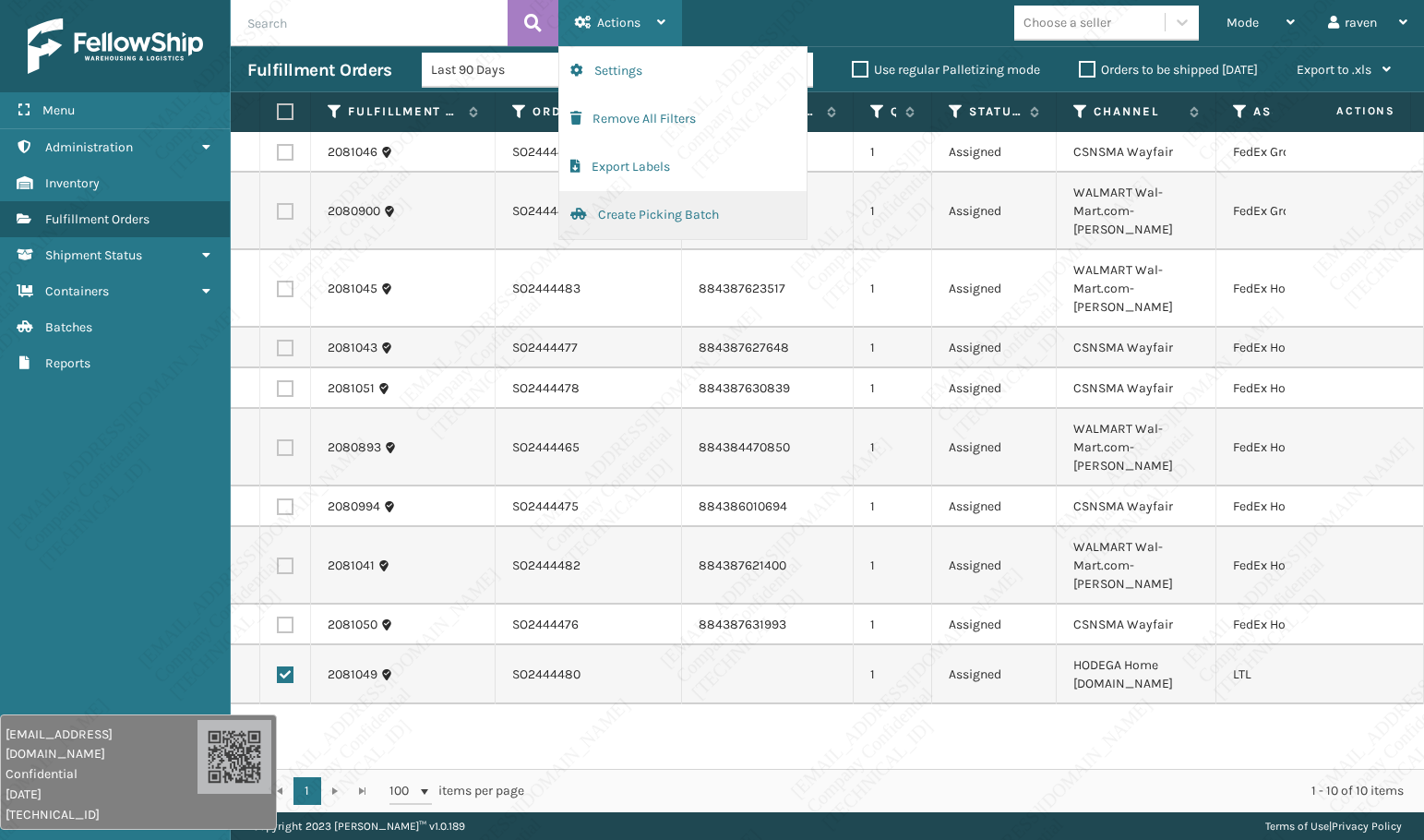
click at [617, 215] on button "Create Picking Batch" at bounding box center [683, 214] width 248 height 48
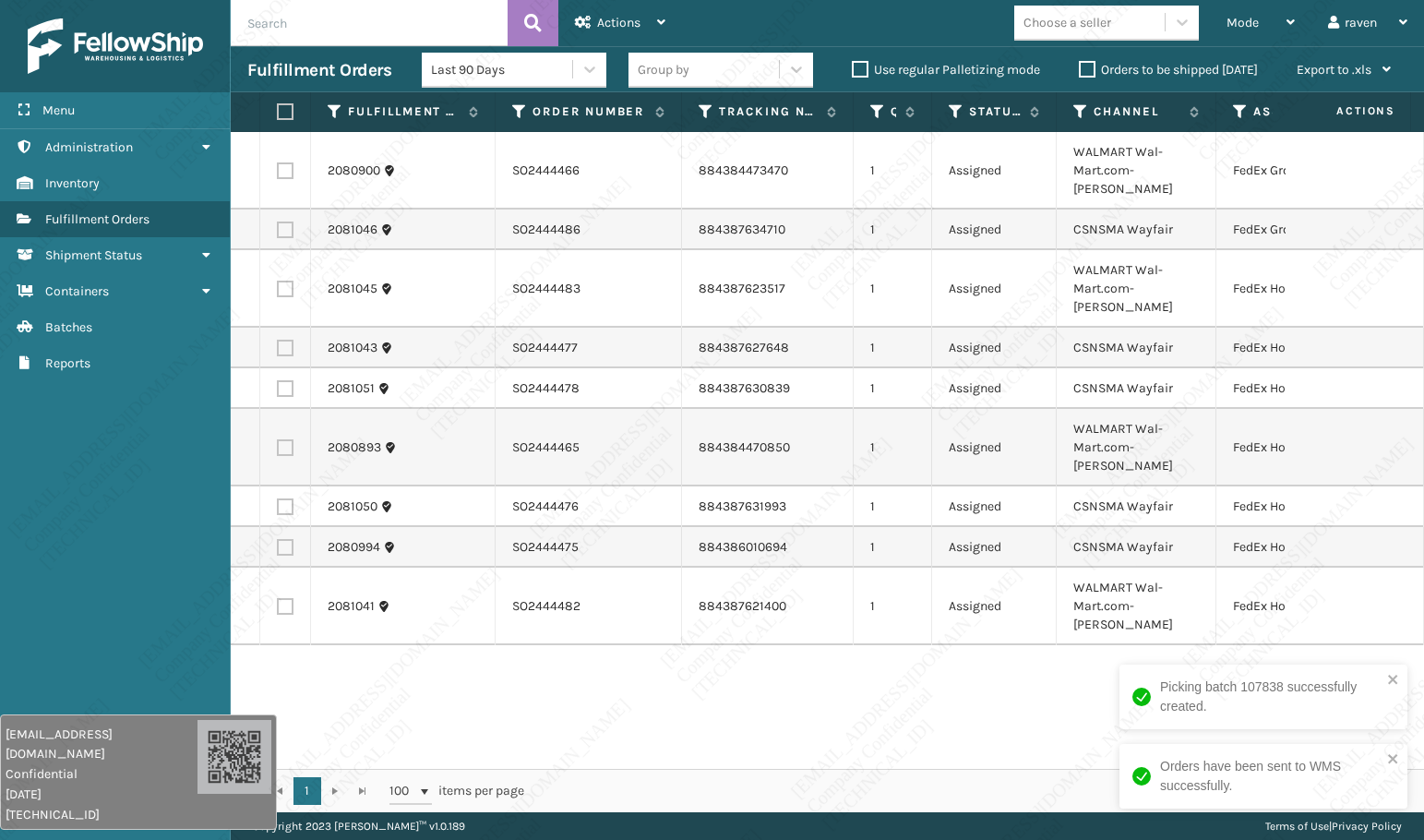
click at [898, 653] on div "2080900 SO2444466 884384473470 1 Assigned WALMART Wal-Mart.com-[PERSON_NAME] Fe…" at bounding box center [827, 451] width 1193 height 637
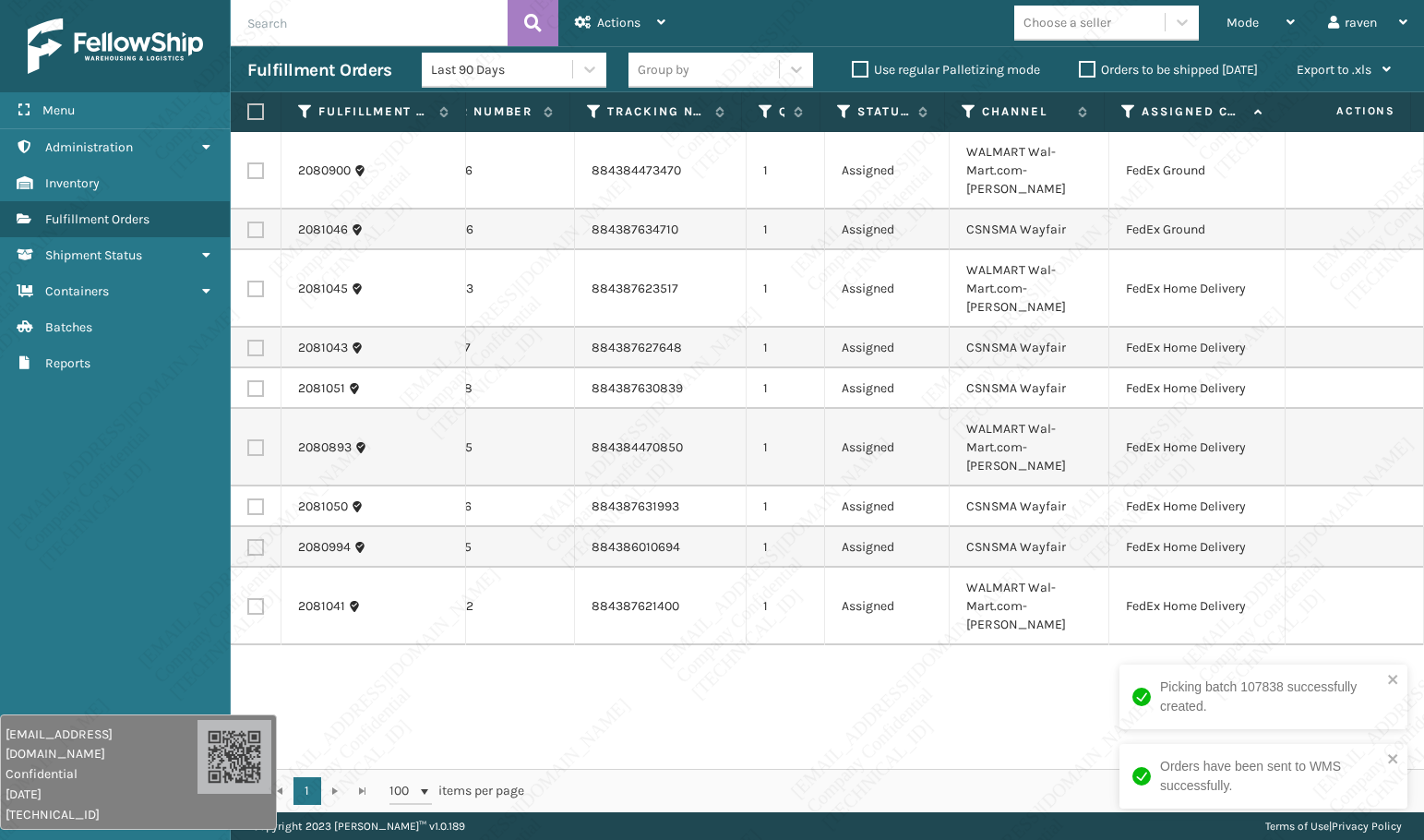
scroll to position [0, 120]
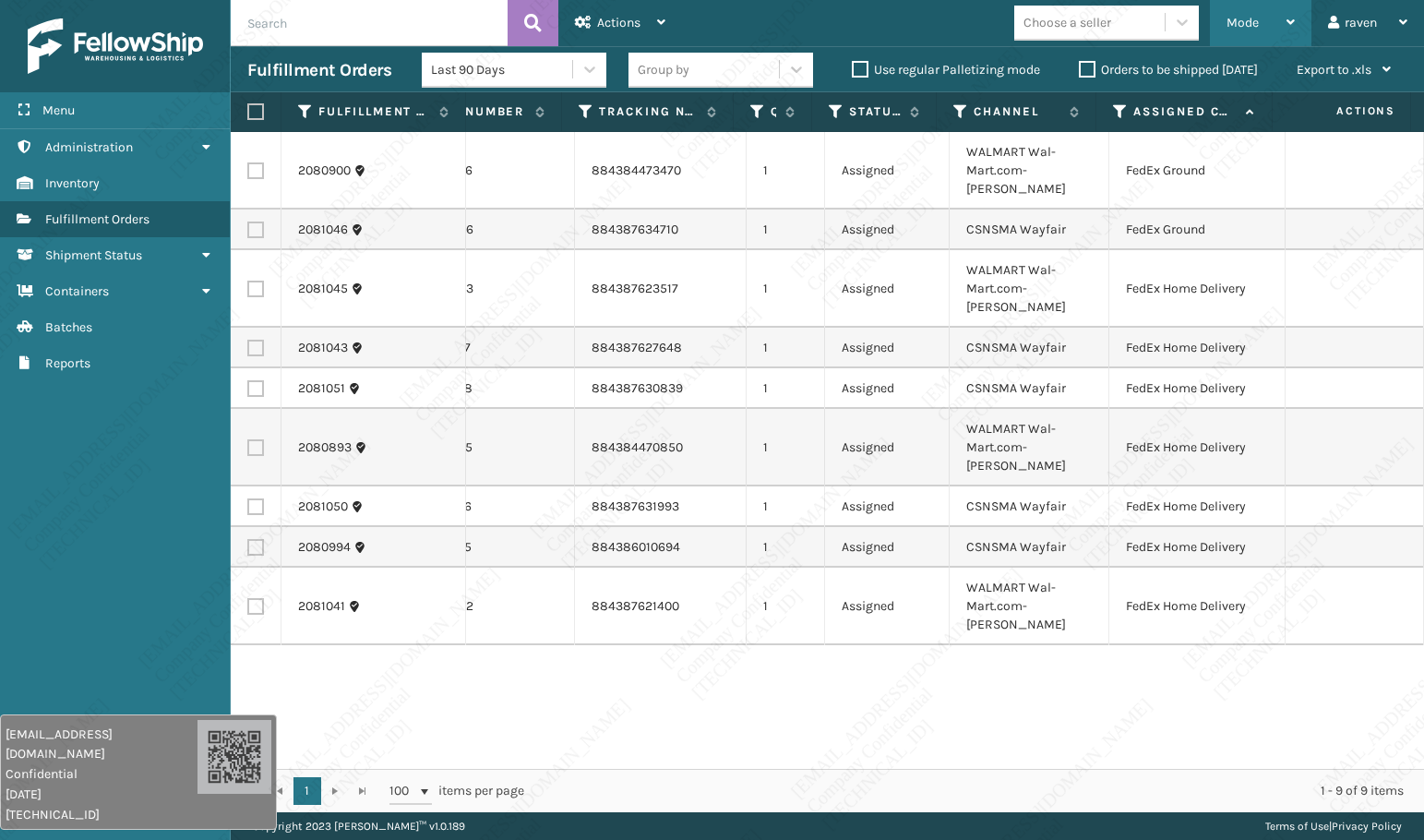
click at [1254, 20] on span "Mode" at bounding box center [1243, 23] width 32 height 16
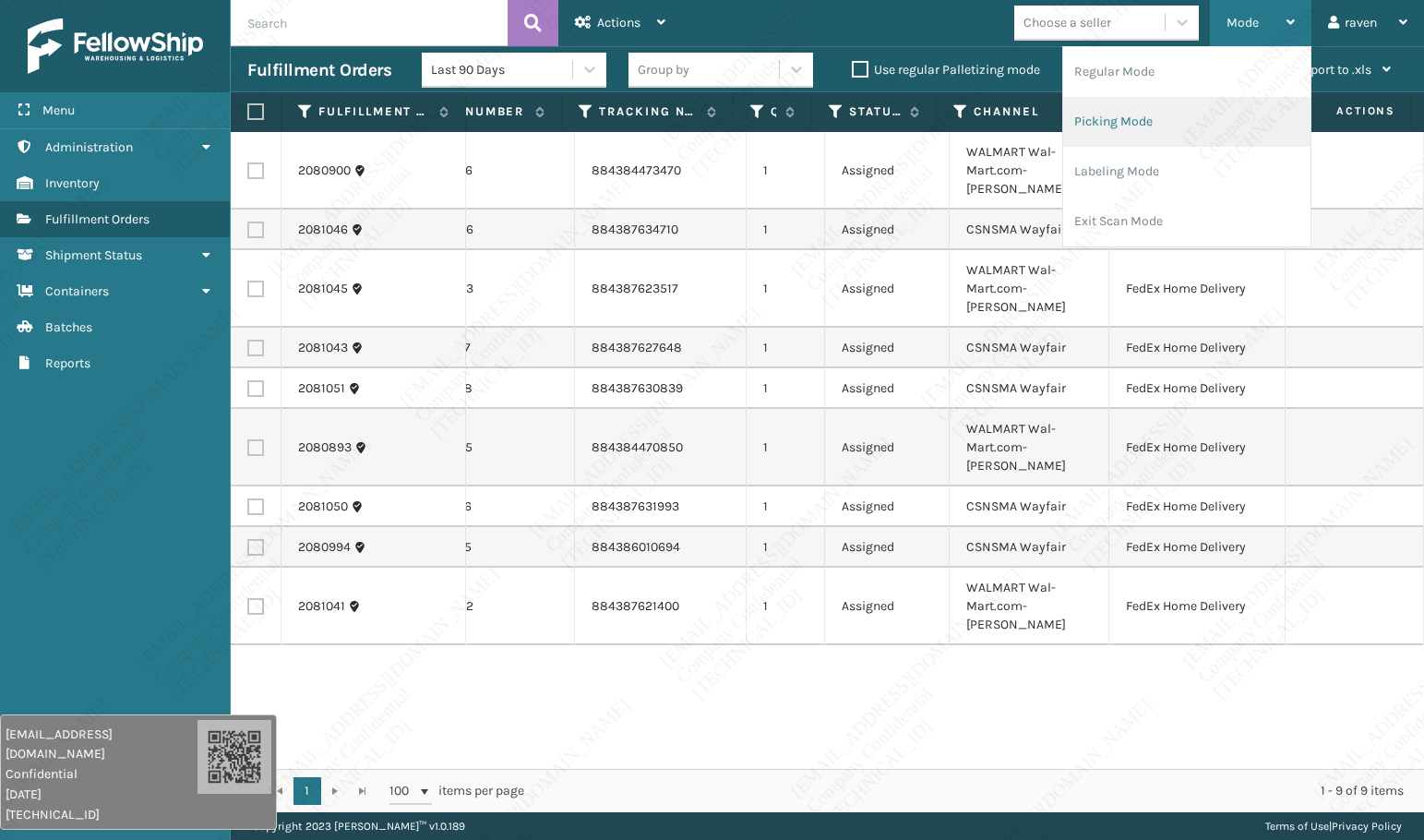
click at [1159, 128] on li "Picking Mode" at bounding box center [1187, 122] width 248 height 50
